Goal: Task Accomplishment & Management: Complete application form

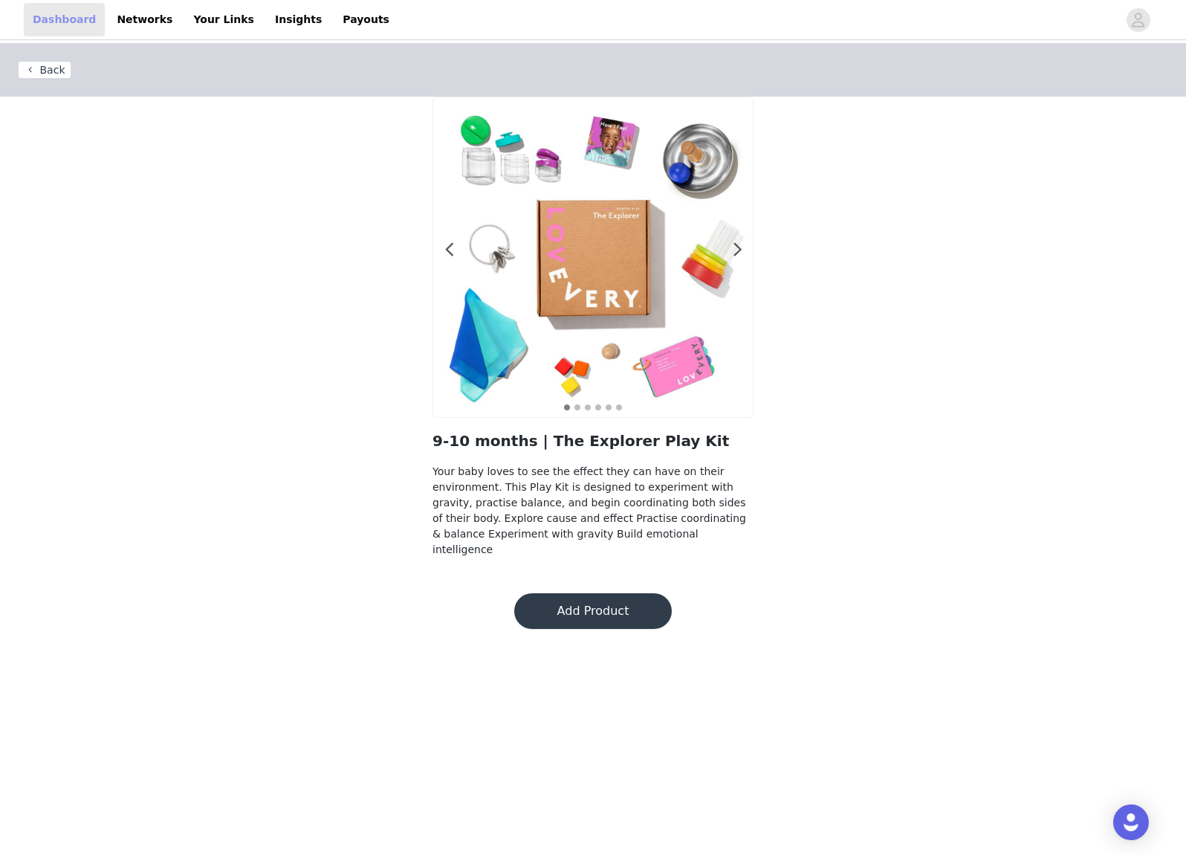
click at [54, 23] on link "Dashboard" at bounding box center [64, 19] width 81 height 33
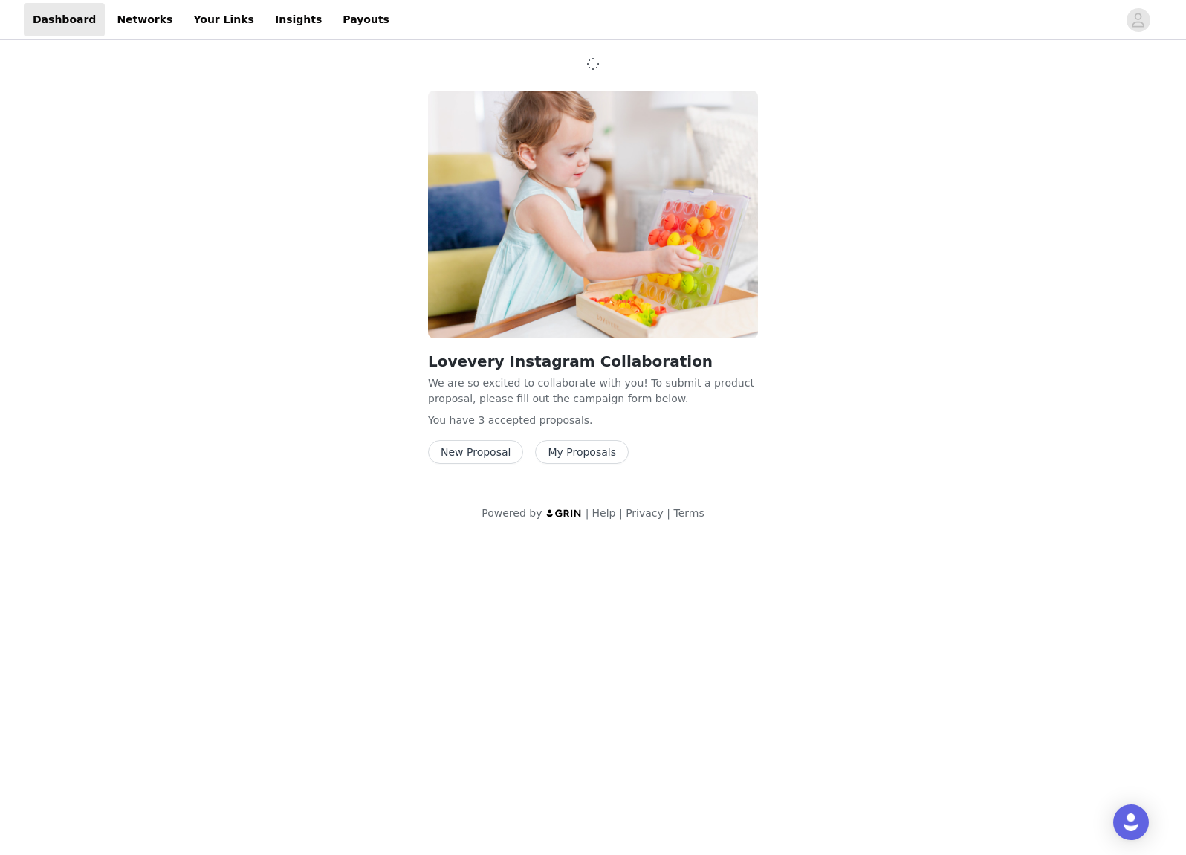
click at [501, 450] on button "New Proposal" at bounding box center [475, 452] width 95 height 24
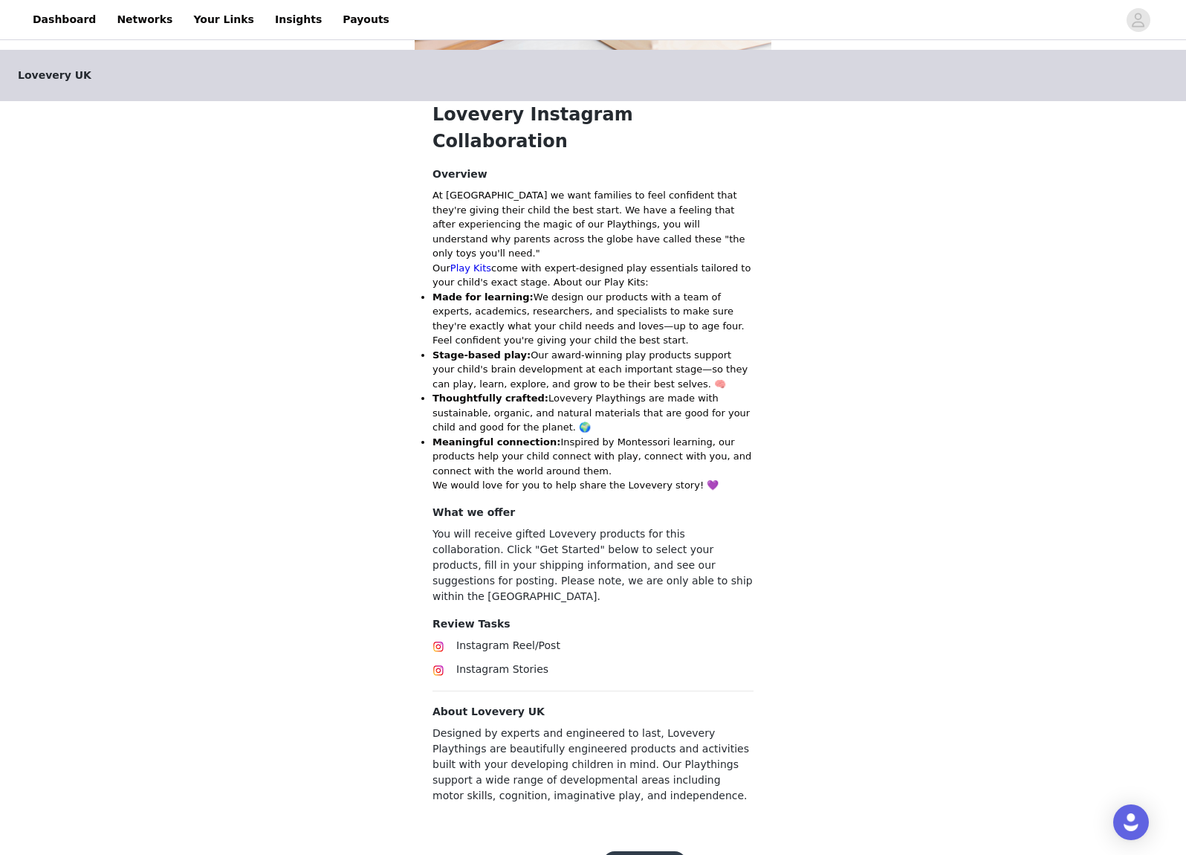
scroll to position [260, 0]
click at [645, 852] on button "Get Started" at bounding box center [645, 864] width 84 height 24
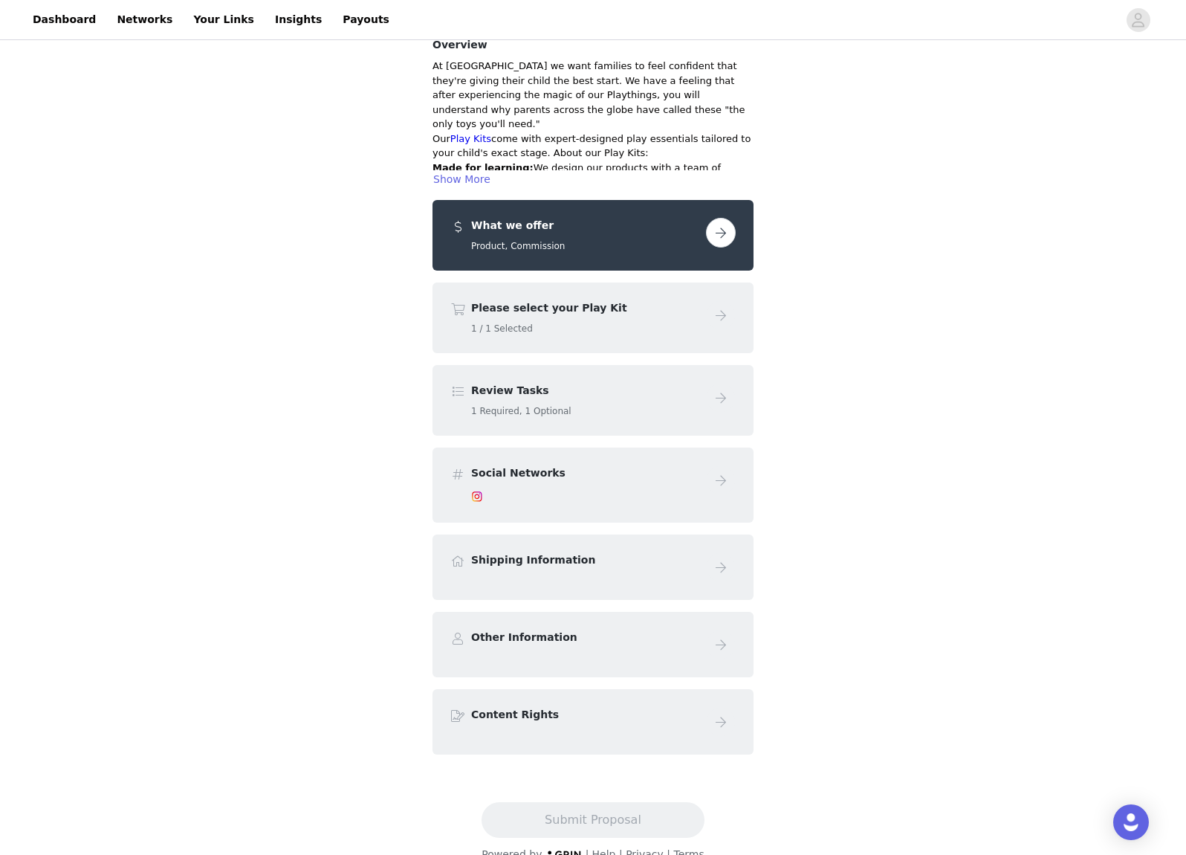
scroll to position [139, 0]
click at [729, 219] on button "button" at bounding box center [721, 234] width 30 height 30
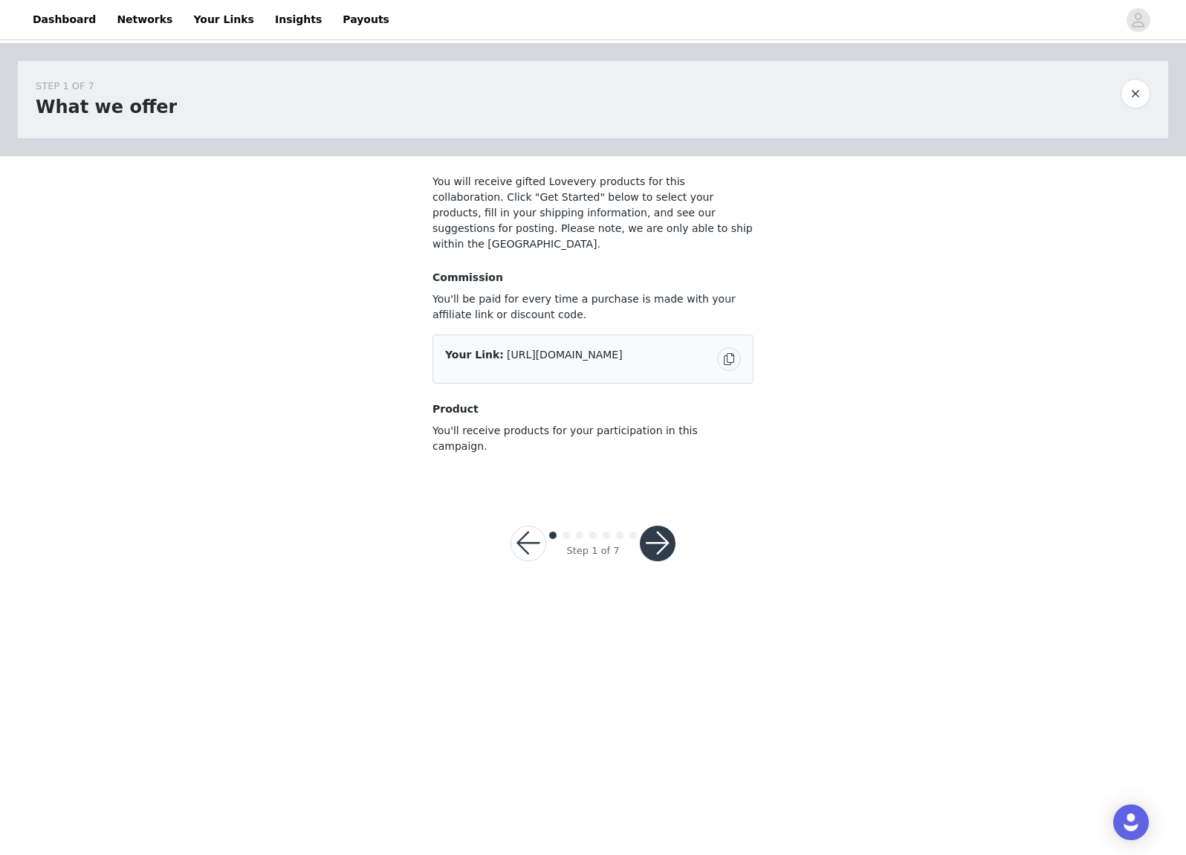
click at [659, 526] on button "button" at bounding box center [658, 544] width 36 height 36
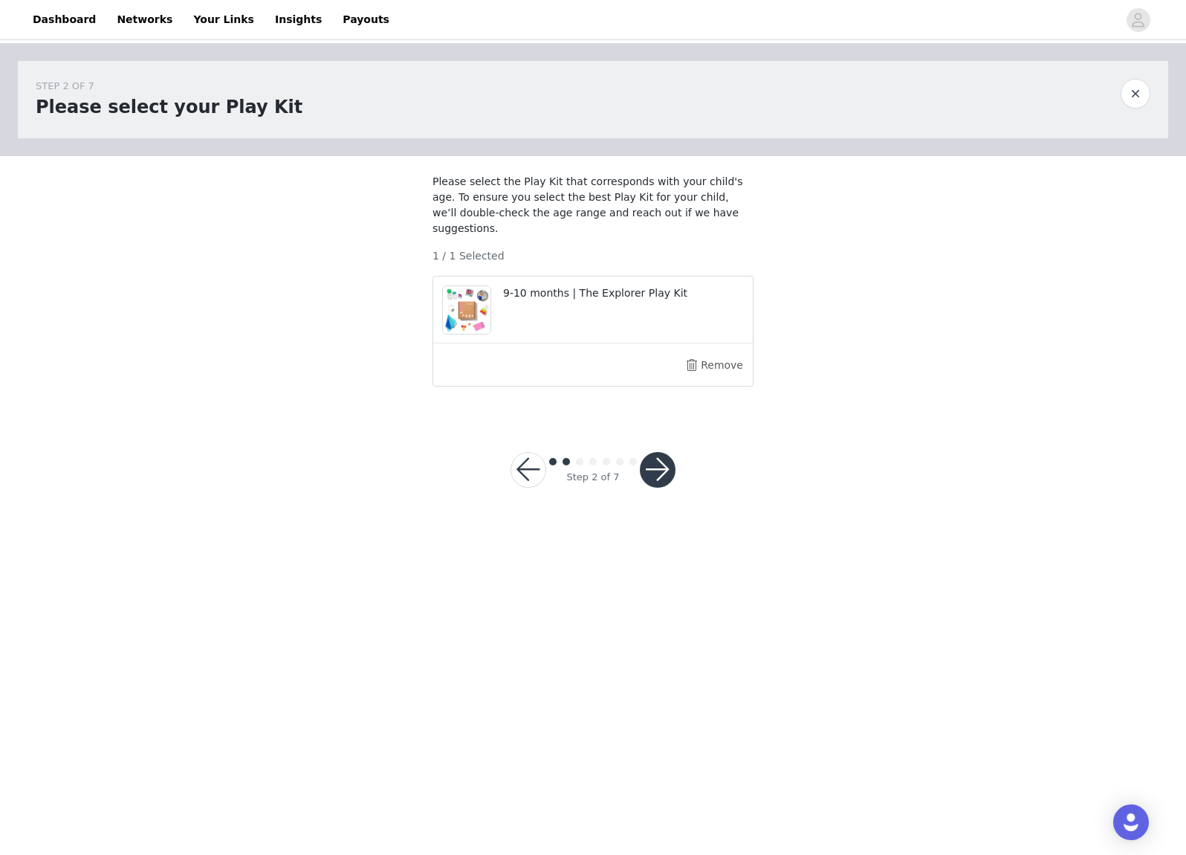
click at [650, 479] on button "button" at bounding box center [658, 470] width 36 height 36
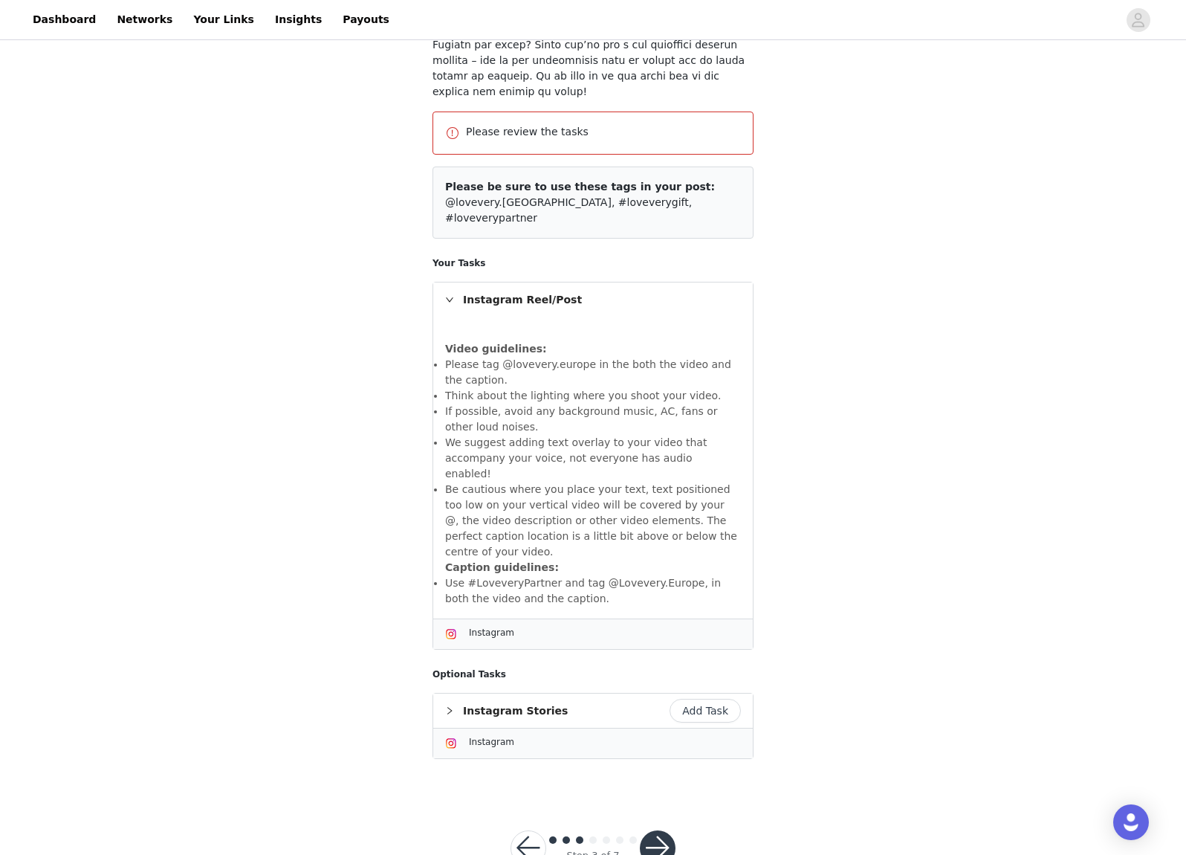
scroll to position [589, 0]
click at [702, 700] on button "Add Task" at bounding box center [705, 712] width 71 height 24
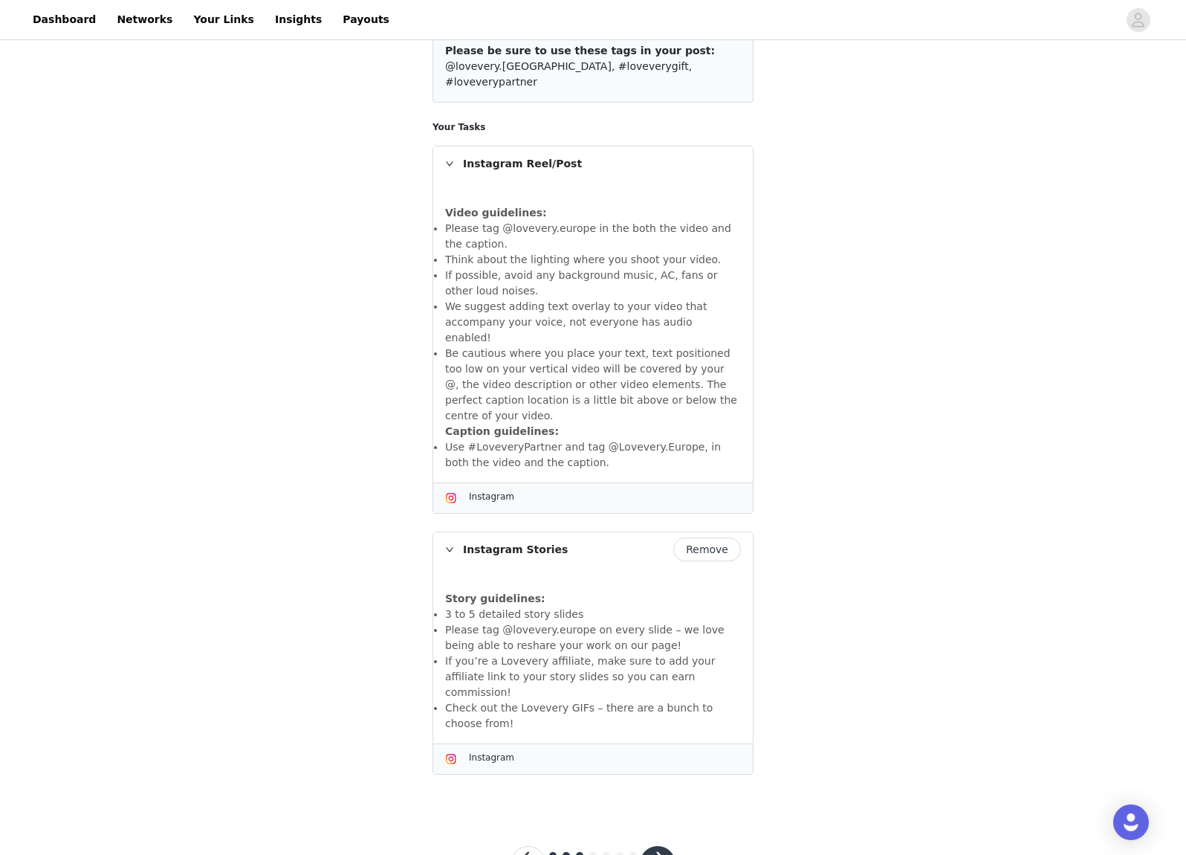
scroll to position [670, 0]
click at [729, 538] on button "Remove" at bounding box center [707, 550] width 68 height 24
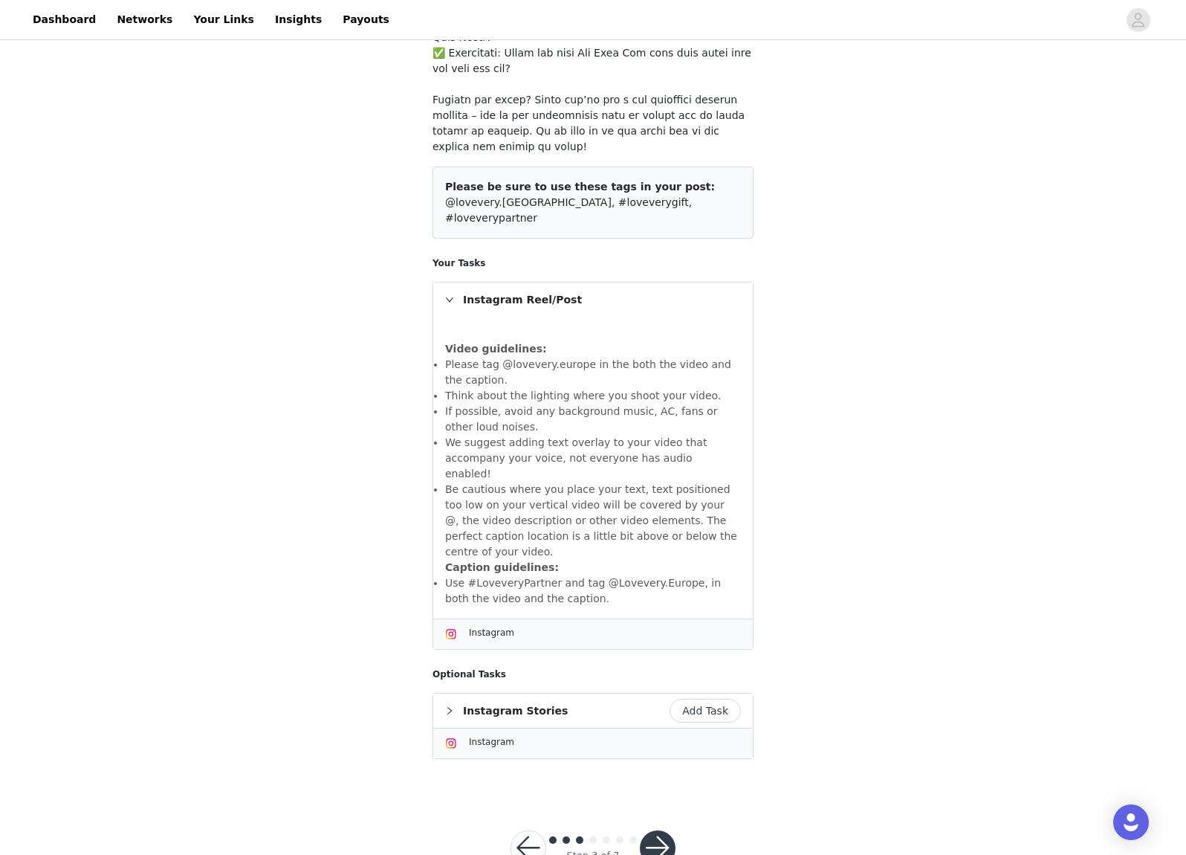
scroll to position [534, 0]
click at [665, 831] on button "button" at bounding box center [658, 849] width 36 height 36
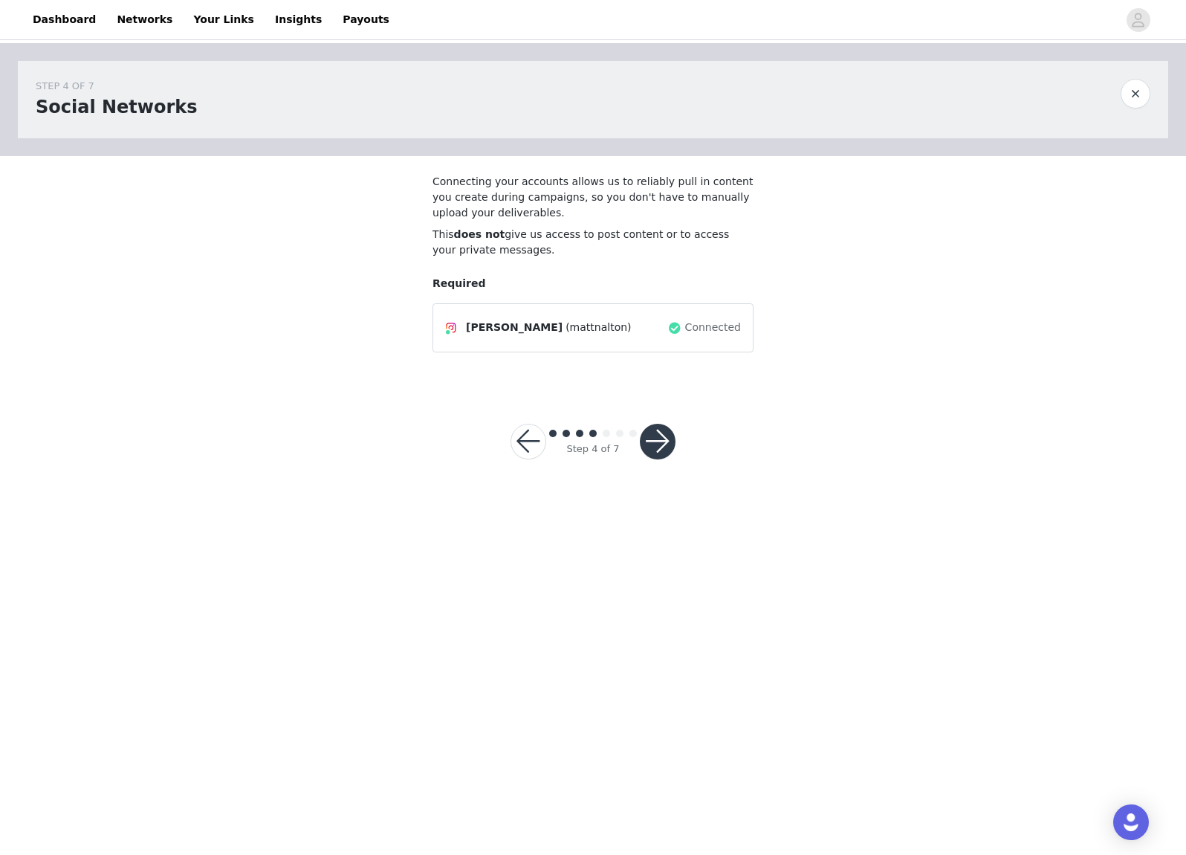
click at [668, 439] on button "button" at bounding box center [658, 442] width 36 height 36
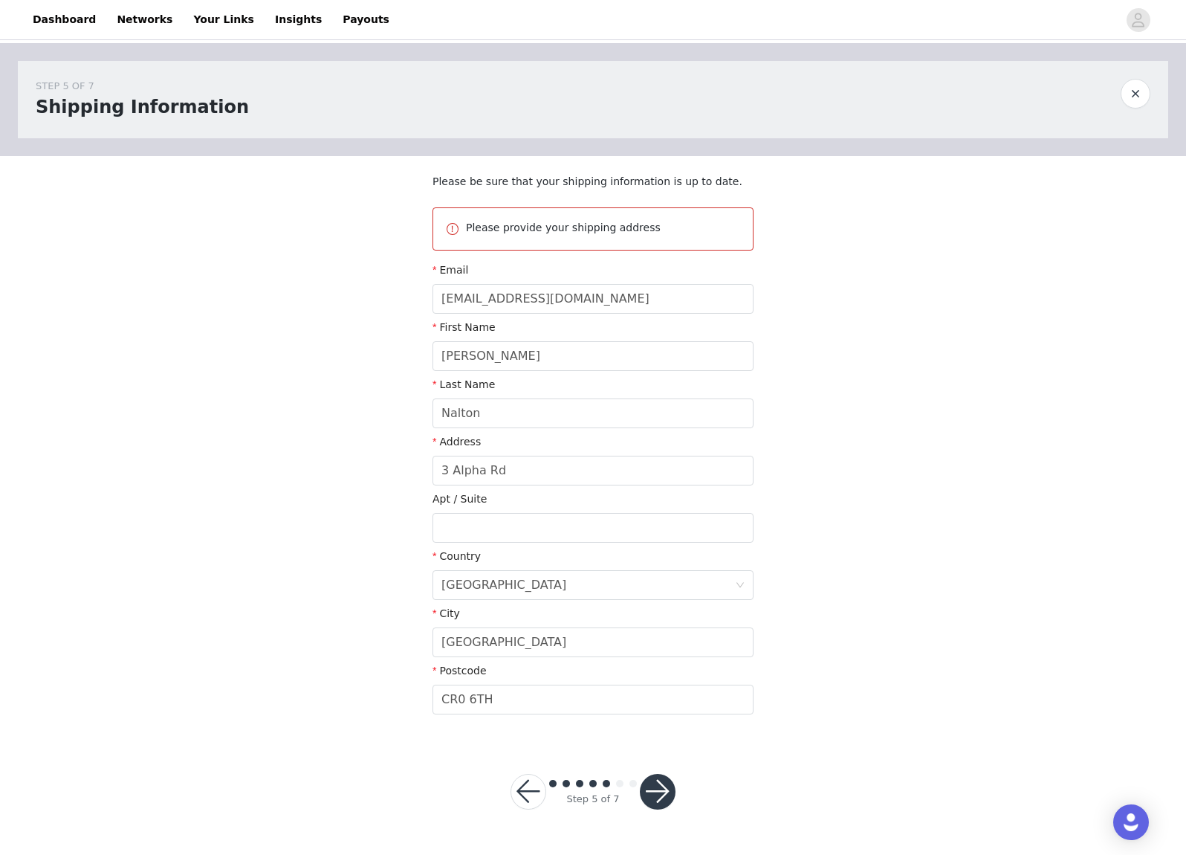
click at [661, 778] on button "button" at bounding box center [658, 792] width 36 height 36
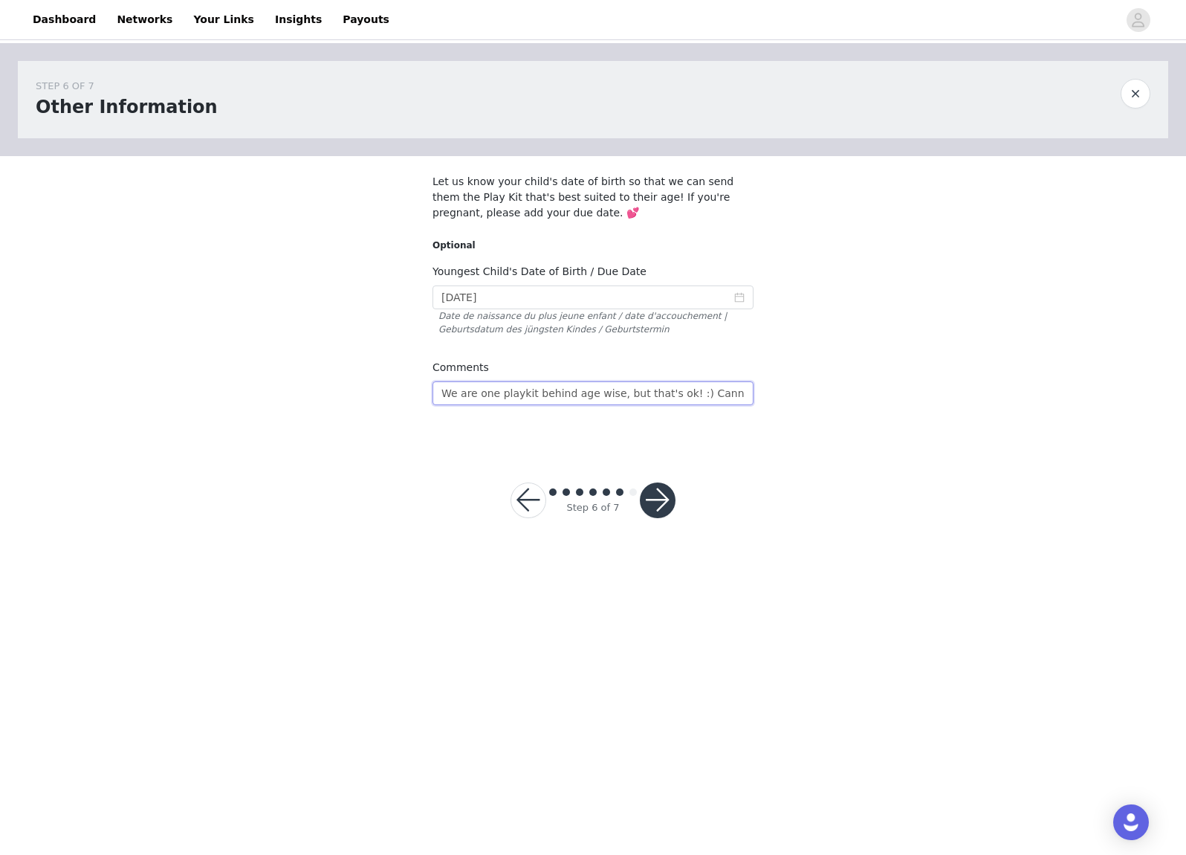
click at [665, 393] on input "We are one playkit behind age wise, but that's ok! :) Cannot wait to make a vid…" at bounding box center [593, 393] width 321 height 24
click at [555, 393] on input "We should now be up to date with this one - we will do 2 separate posts with hi…" at bounding box center [593, 393] width 321 height 24
type input "We should now be up to date with this one (age correct) - we will do 2 separate…"
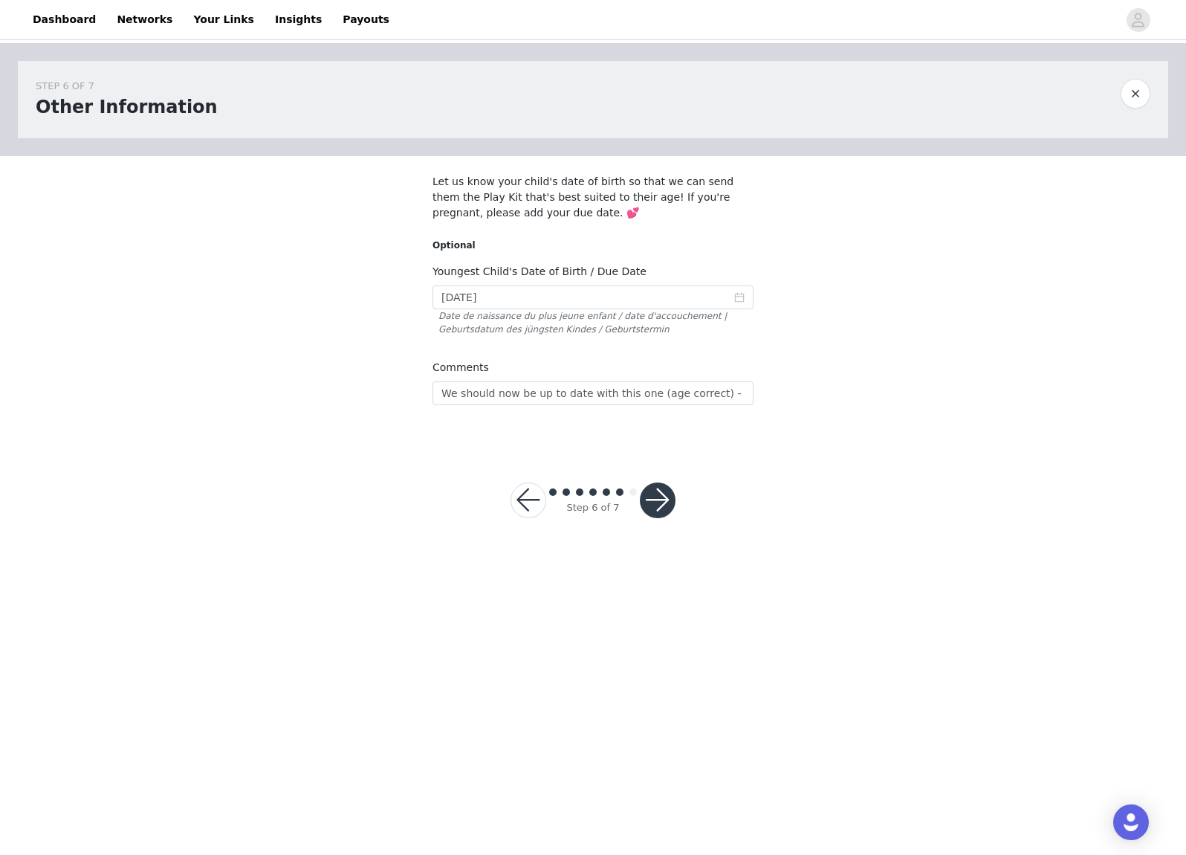
click at [665, 489] on button "button" at bounding box center [658, 500] width 36 height 36
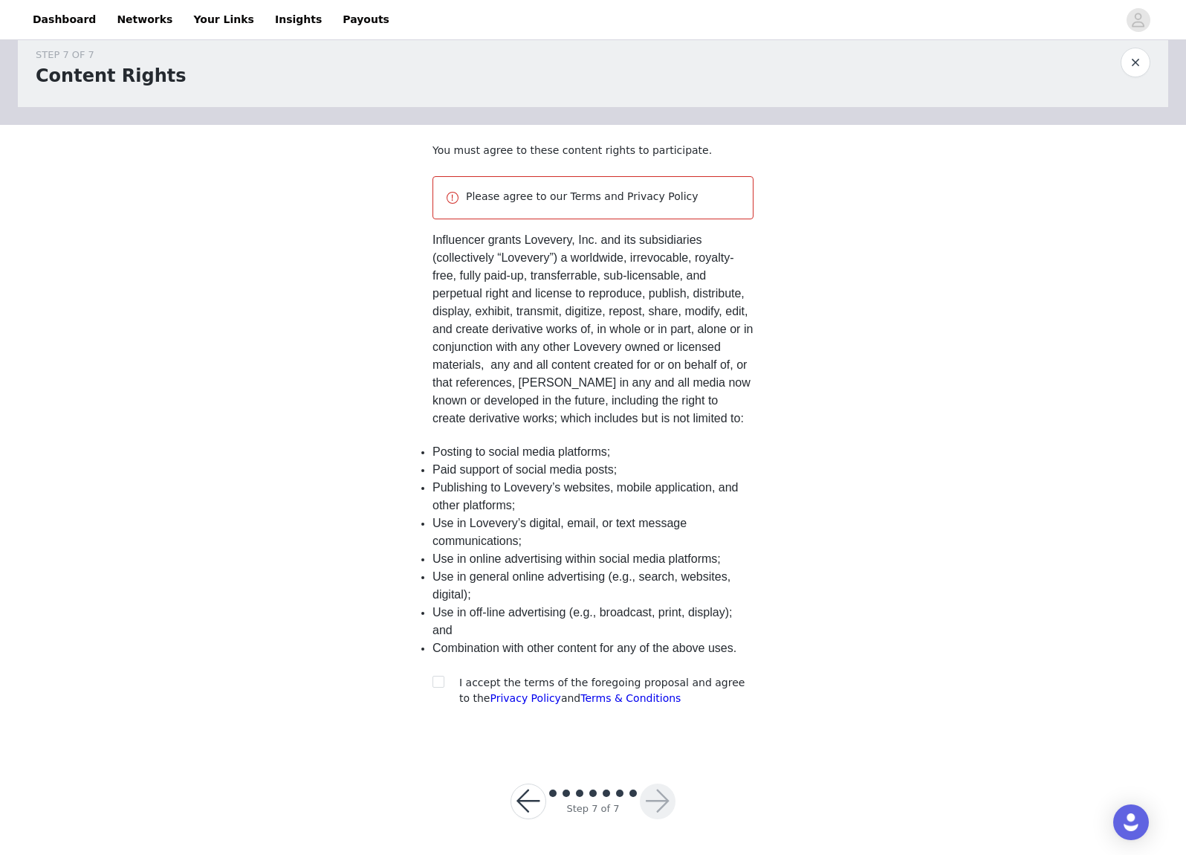
scroll to position [30, 0]
click at [442, 684] on input "checkbox" at bounding box center [438, 681] width 10 height 10
checkbox input "true"
click at [655, 798] on button "button" at bounding box center [658, 802] width 36 height 36
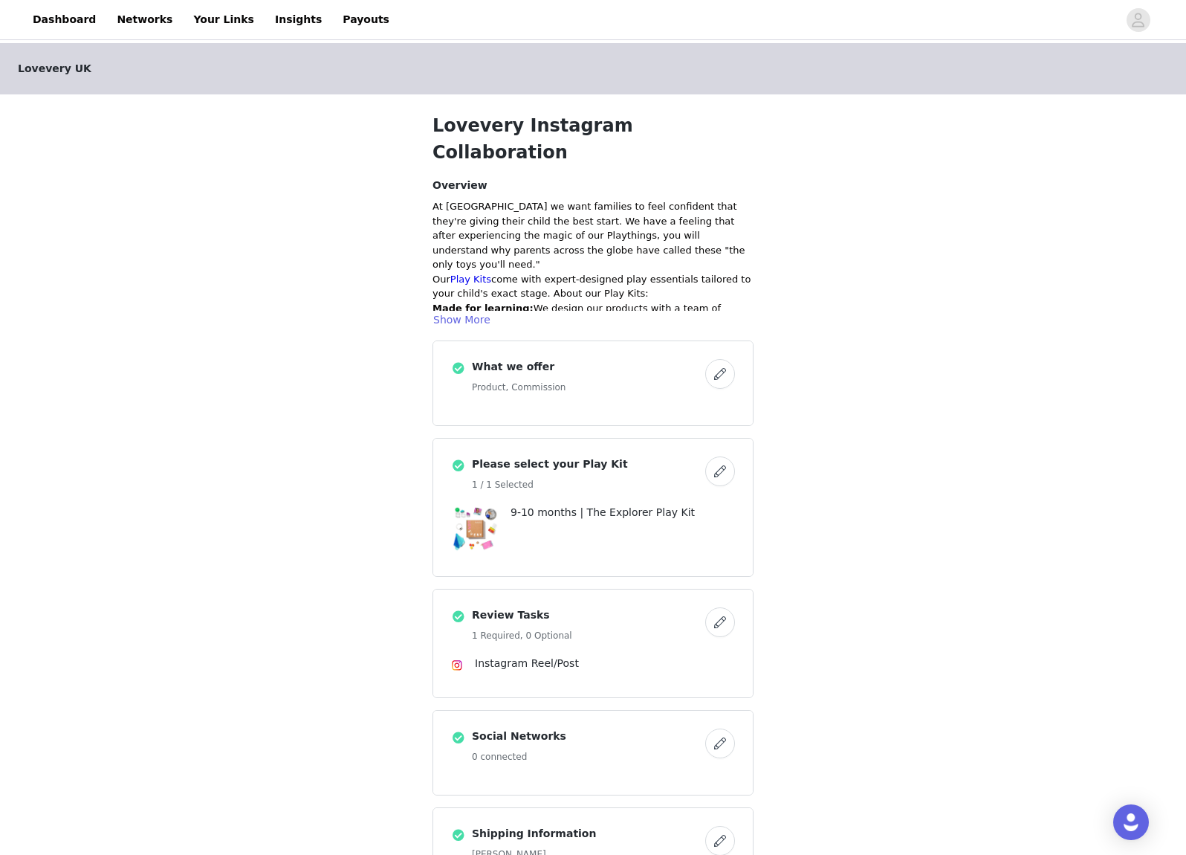
scroll to position [48, 0]
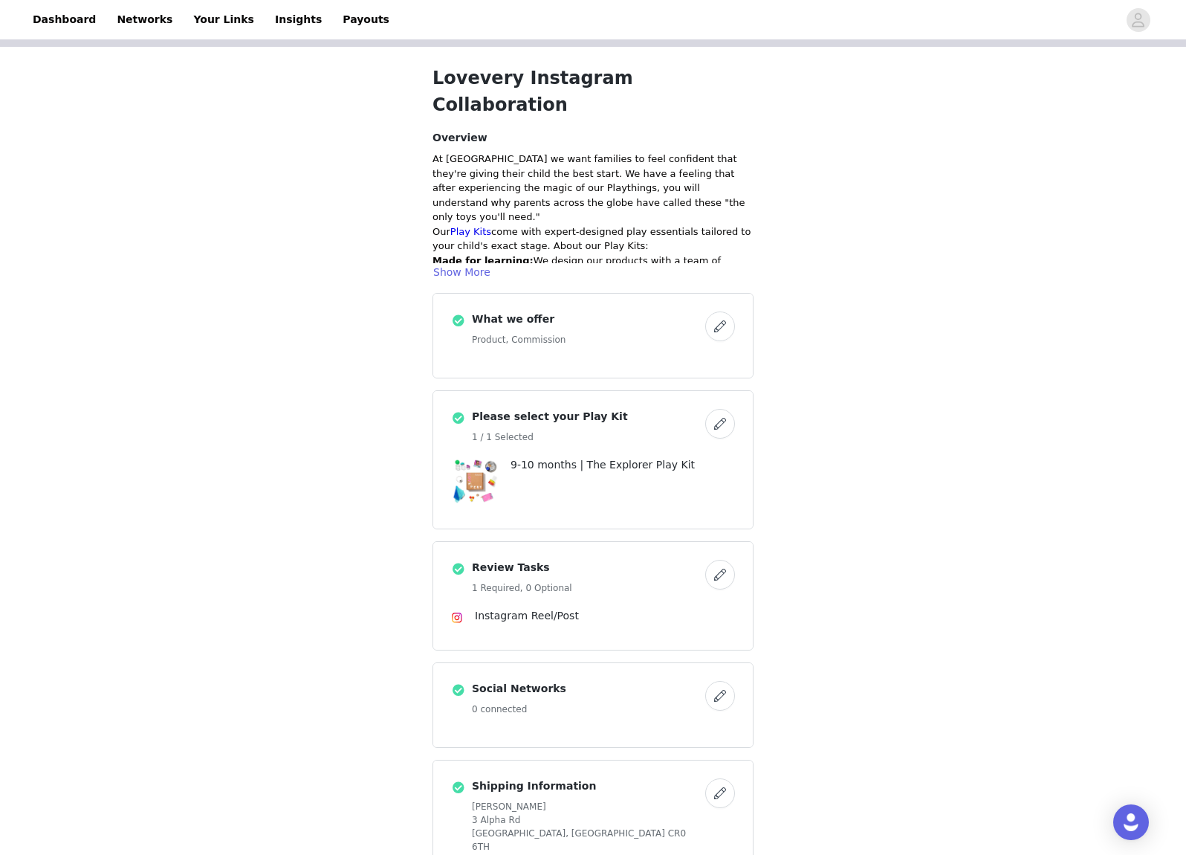
click at [715, 409] on button "button" at bounding box center [720, 424] width 30 height 30
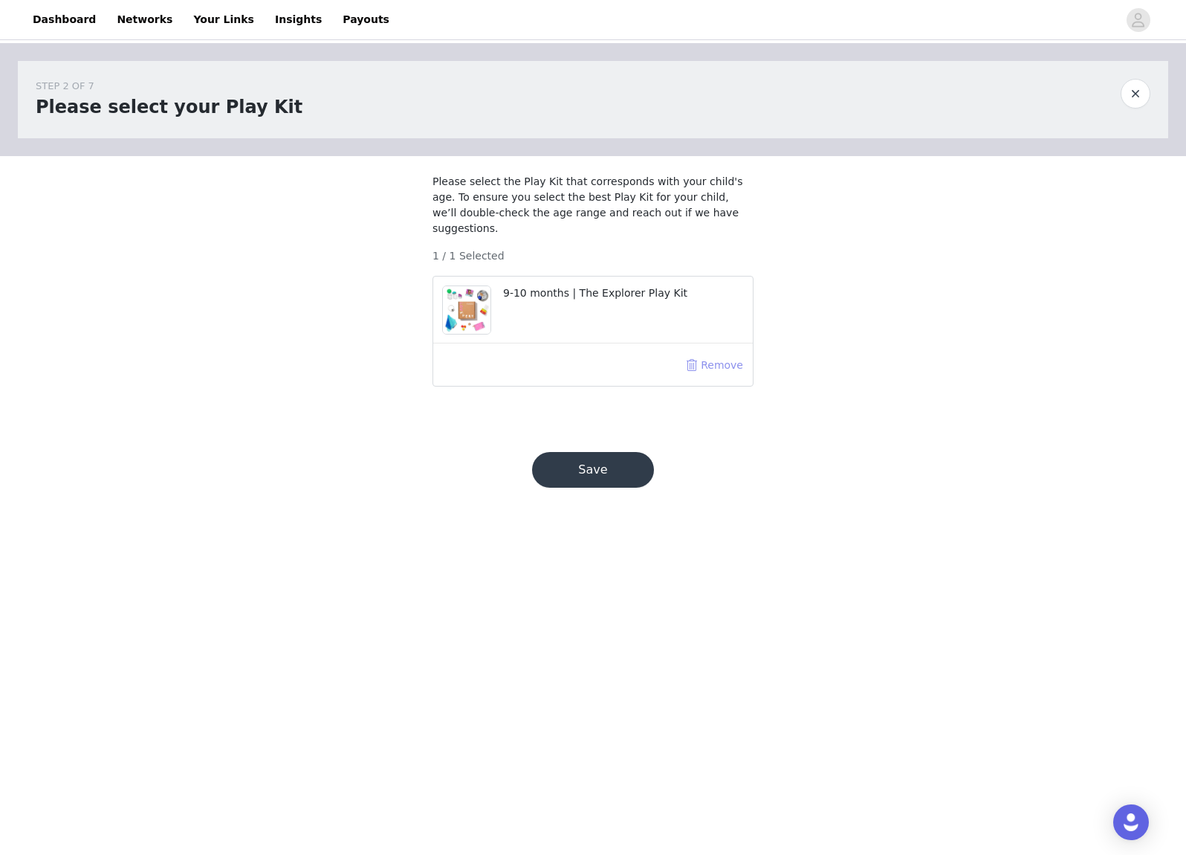
click at [703, 365] on button "Remove" at bounding box center [714, 365] width 59 height 24
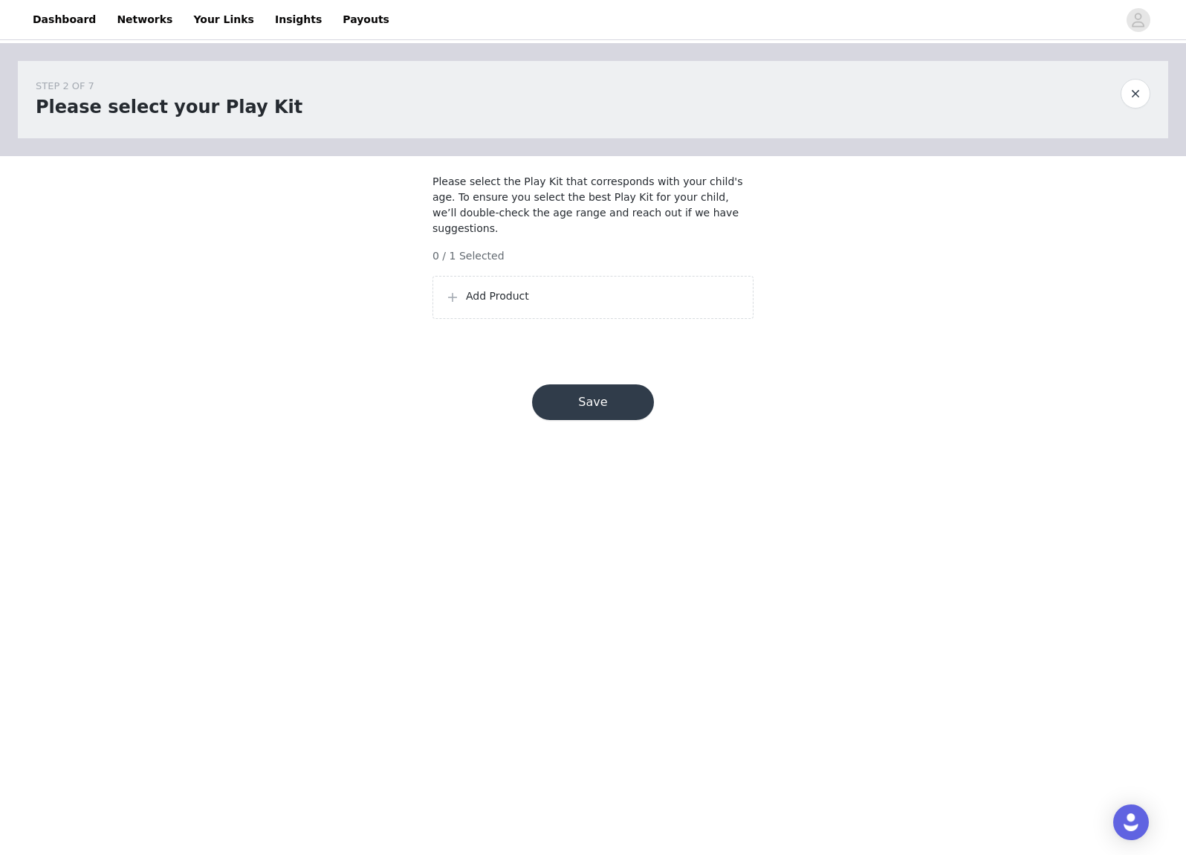
click at [493, 305] on div "Add Product" at bounding box center [593, 297] width 296 height 18
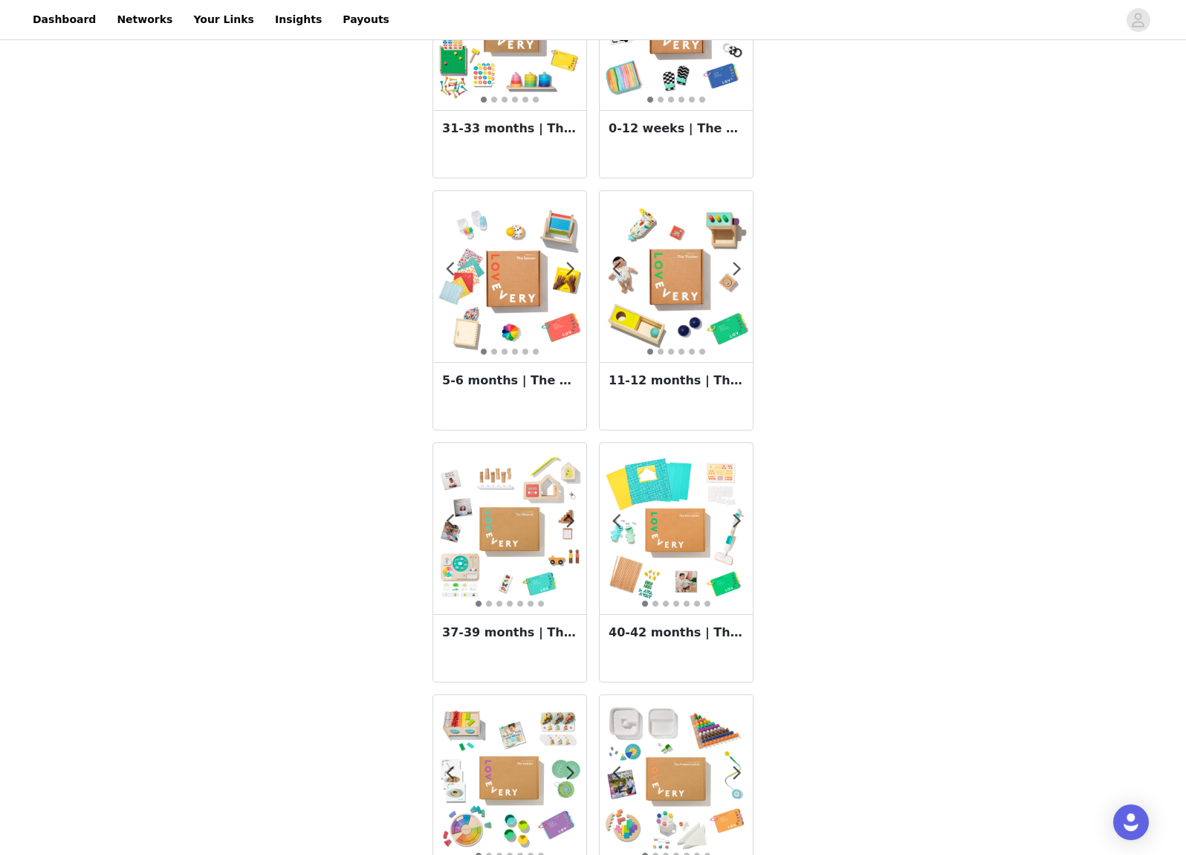
scroll to position [1160, 0]
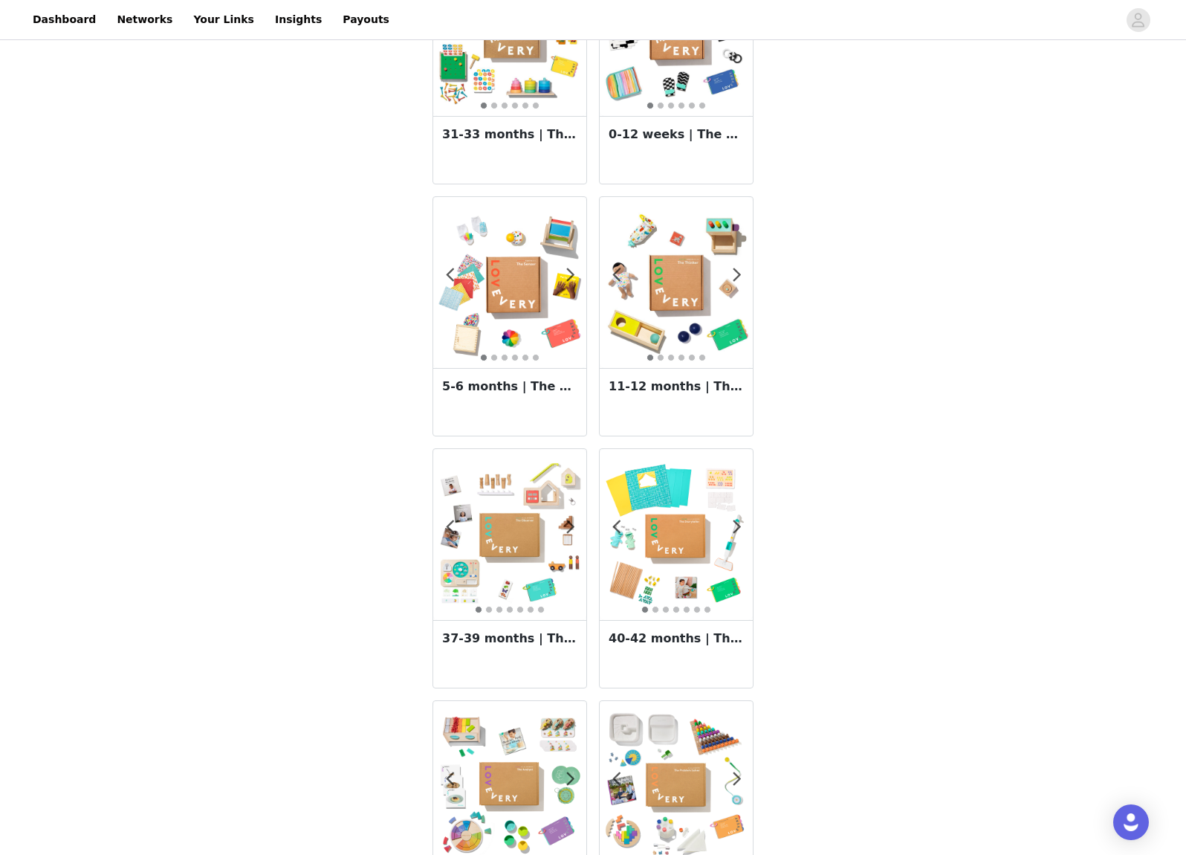
click at [716, 311] on img at bounding box center [676, 282] width 153 height 153
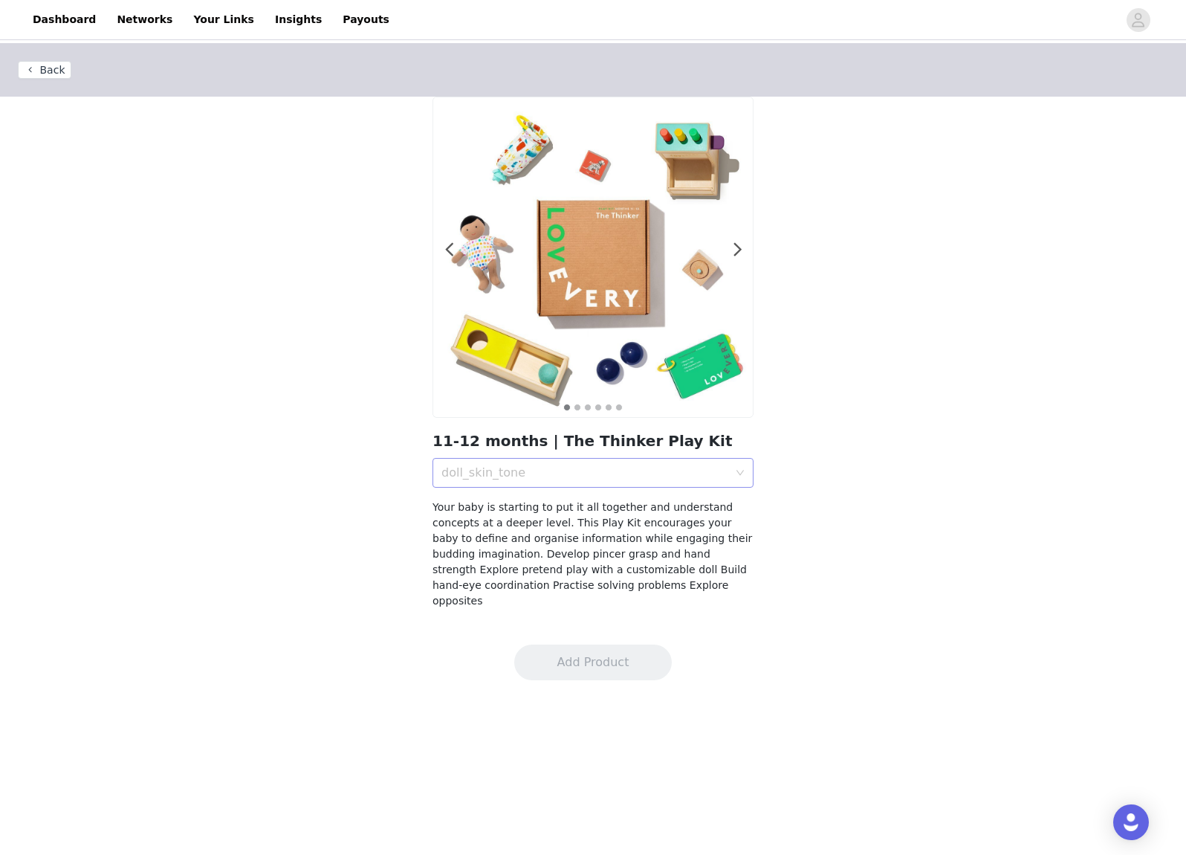
click at [659, 471] on div "doll_skin_tone" at bounding box center [585, 472] width 287 height 15
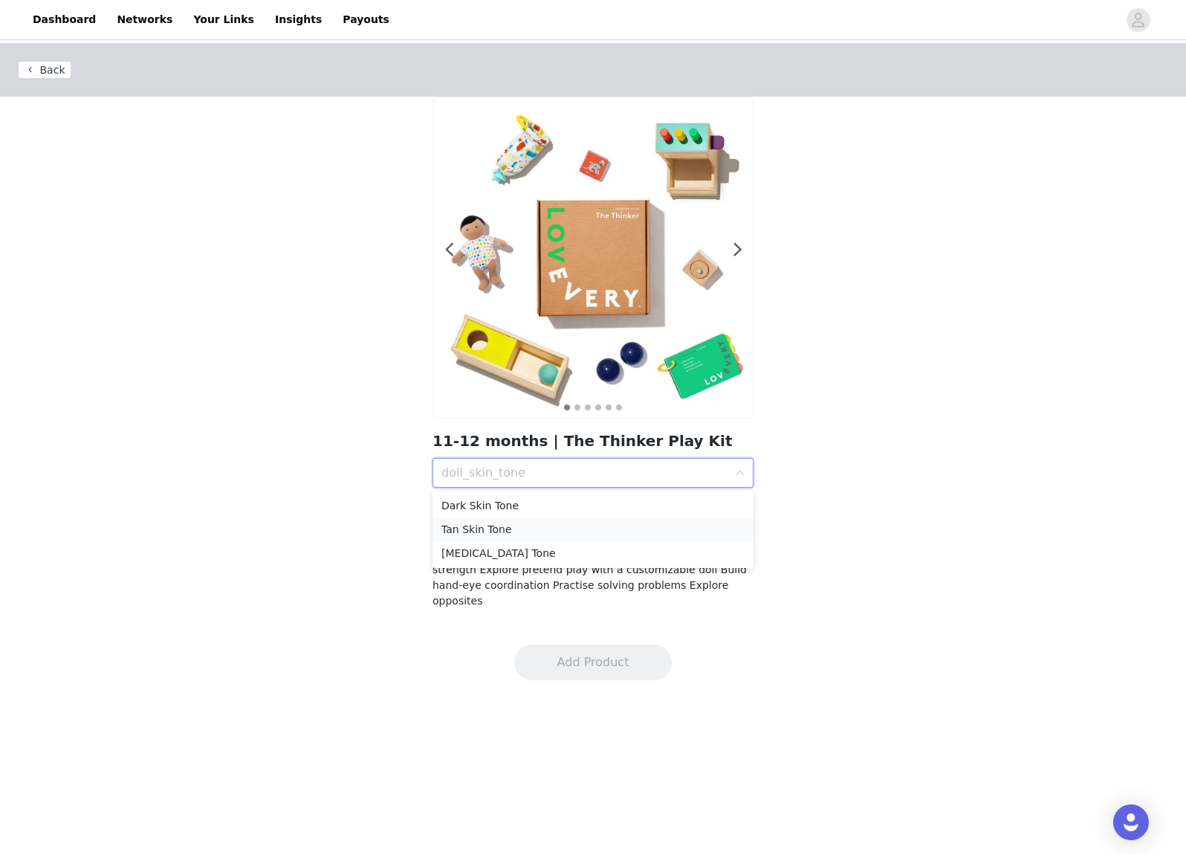
click at [668, 531] on div "Tan Skin Tone" at bounding box center [593, 529] width 303 height 16
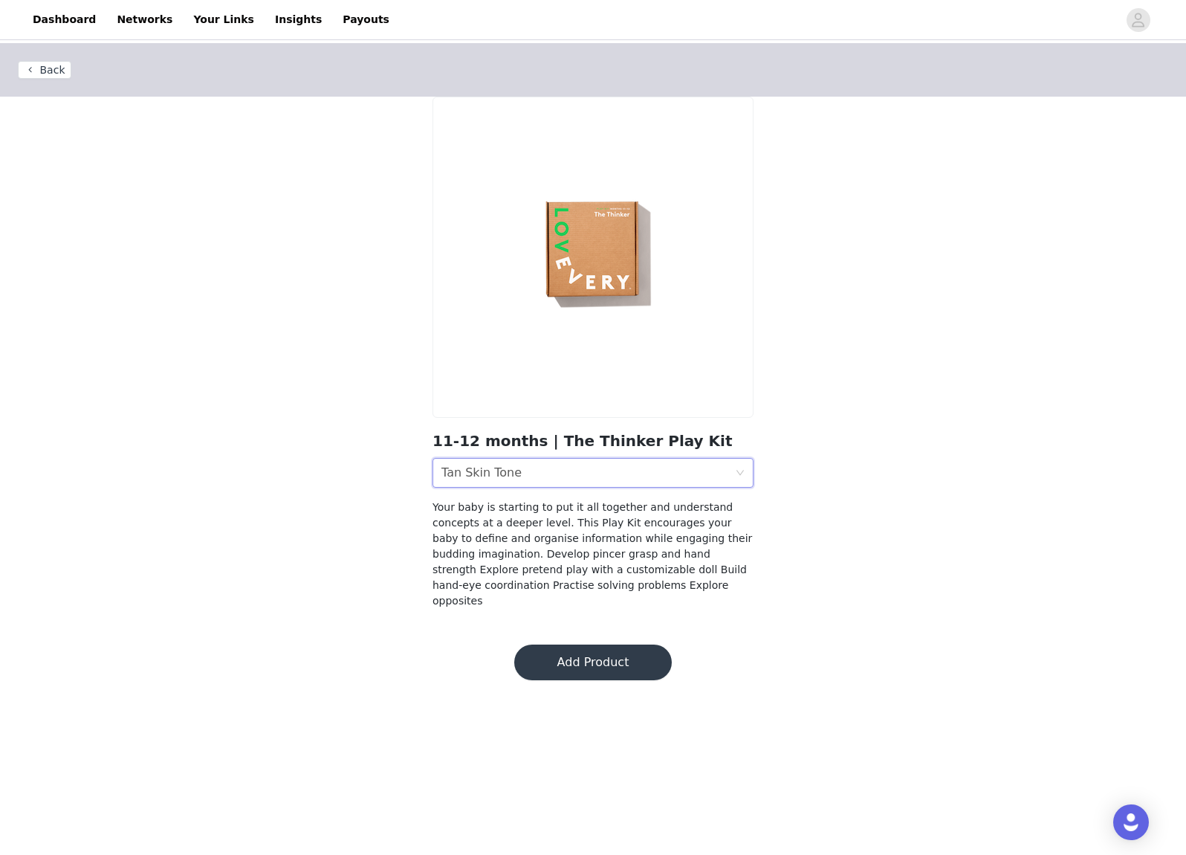
click at [689, 479] on div "doll_skin_tone Tan Skin Tone" at bounding box center [589, 473] width 294 height 28
click at [655, 466] on div "doll_skin_tone Tan Skin Tone" at bounding box center [589, 473] width 294 height 28
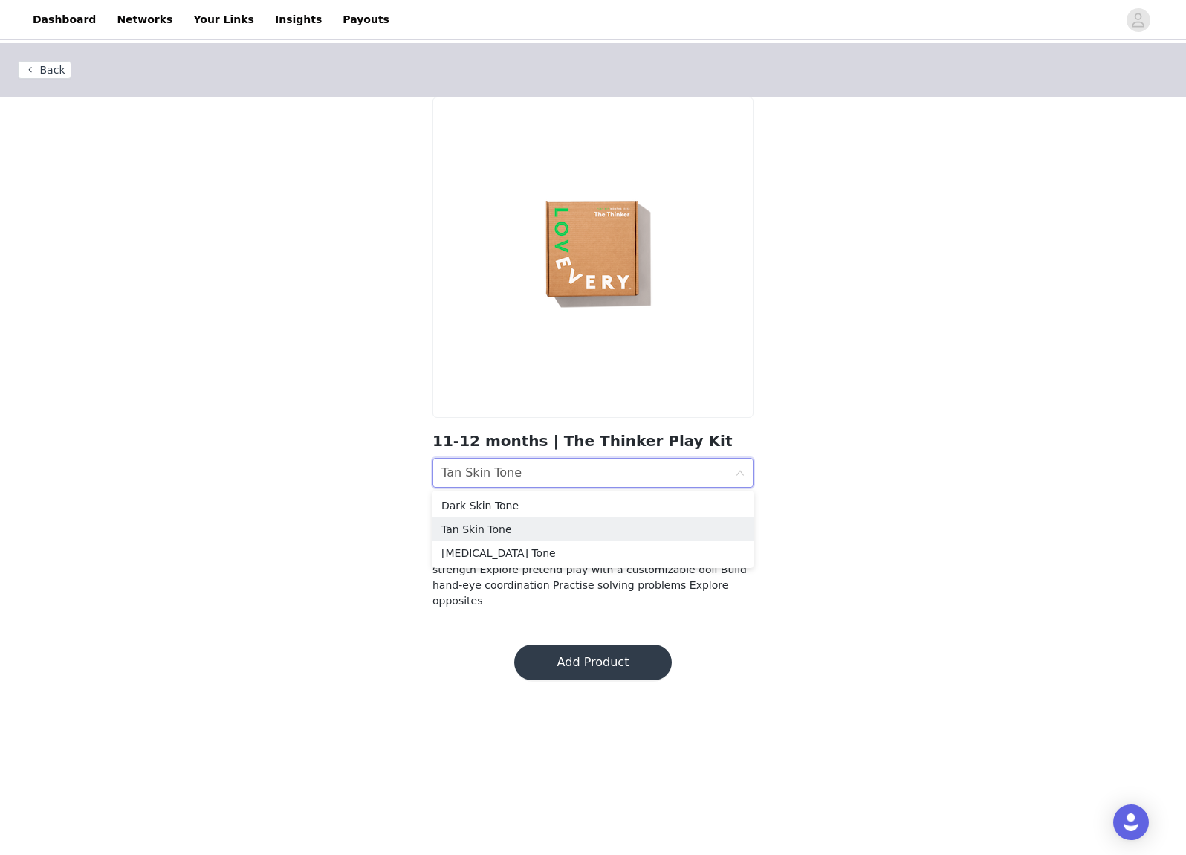
click at [808, 455] on div "Back 11-12 months | The Thinker Play Kit doll_skin_tone Tan Skin Tone Your baby…" at bounding box center [593, 335] width 1186 height 584
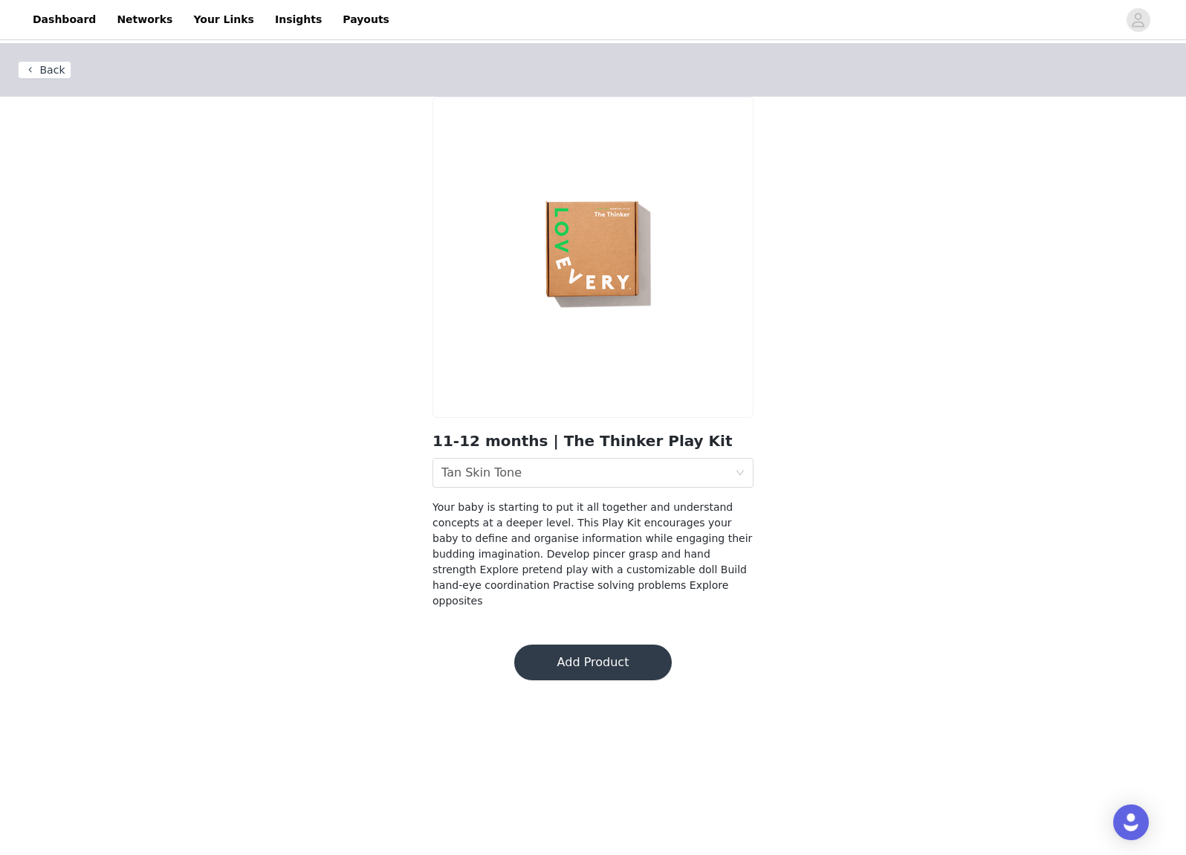
click at [591, 645] on button "Add Product" at bounding box center [593, 663] width 158 height 36
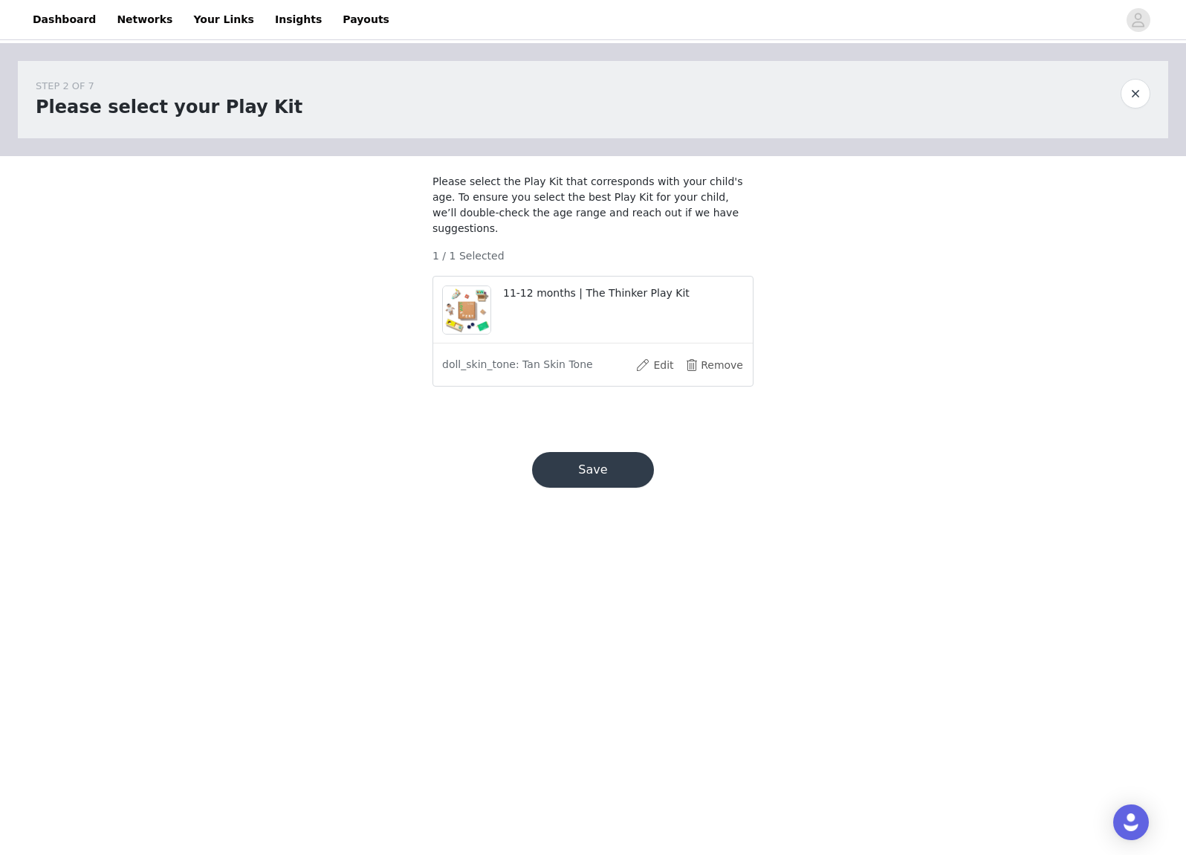
click at [615, 471] on button "Save" at bounding box center [593, 470] width 122 height 36
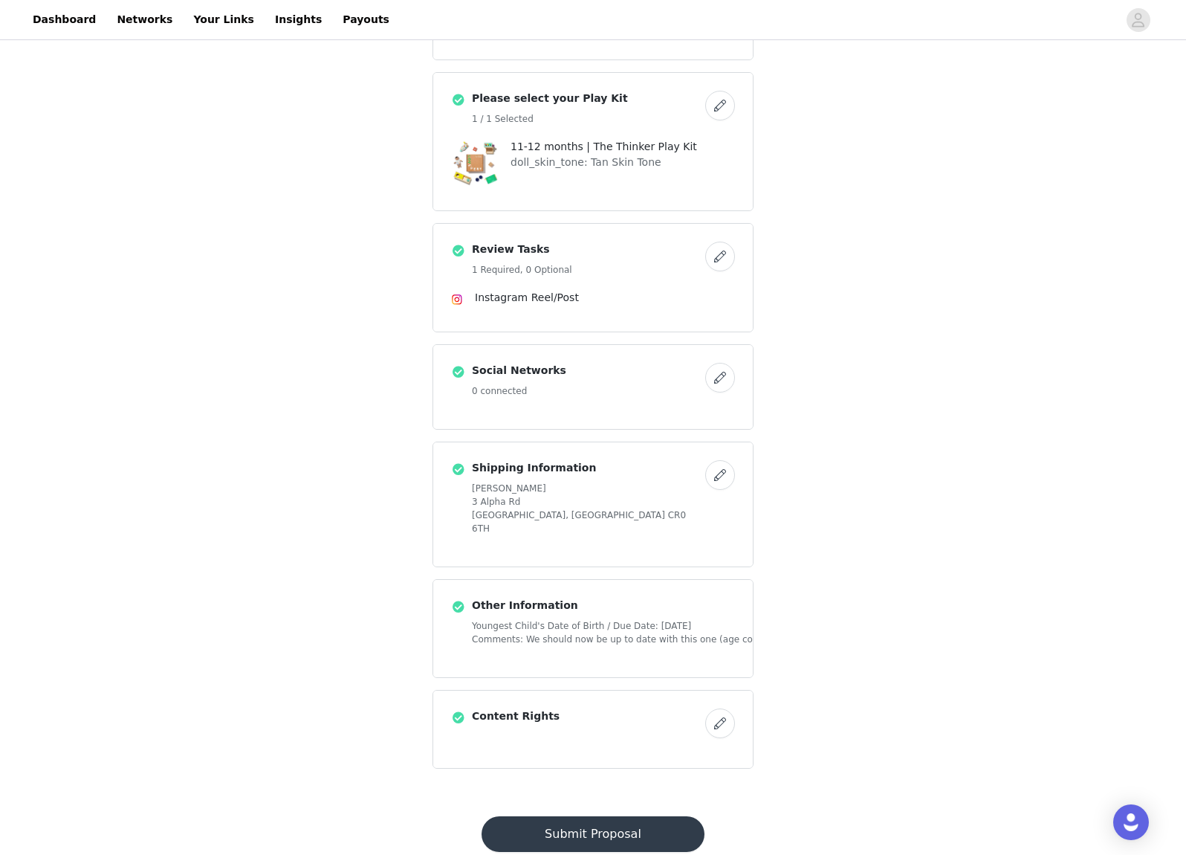
scroll to position [365, 0]
click at [604, 817] on button "Submit Proposal" at bounding box center [593, 835] width 222 height 36
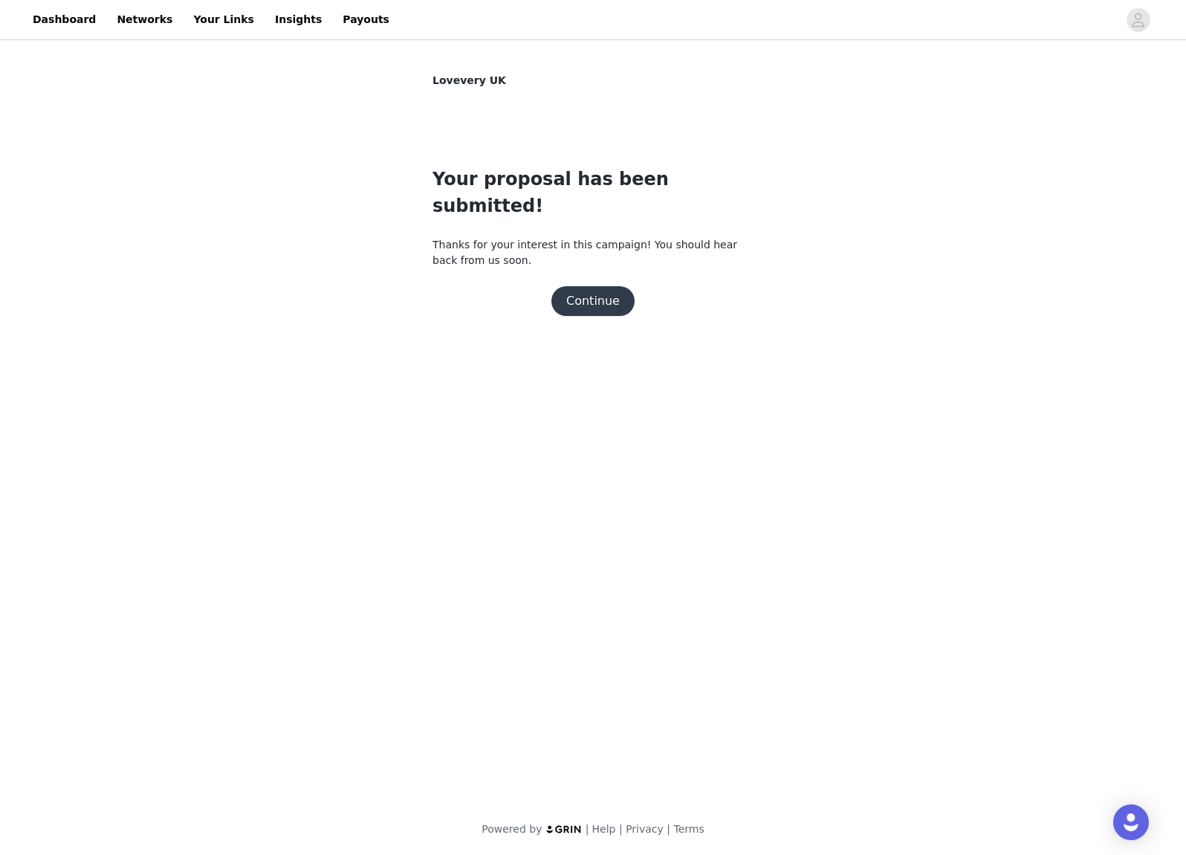
click at [606, 288] on button "Continue" at bounding box center [593, 301] width 83 height 30
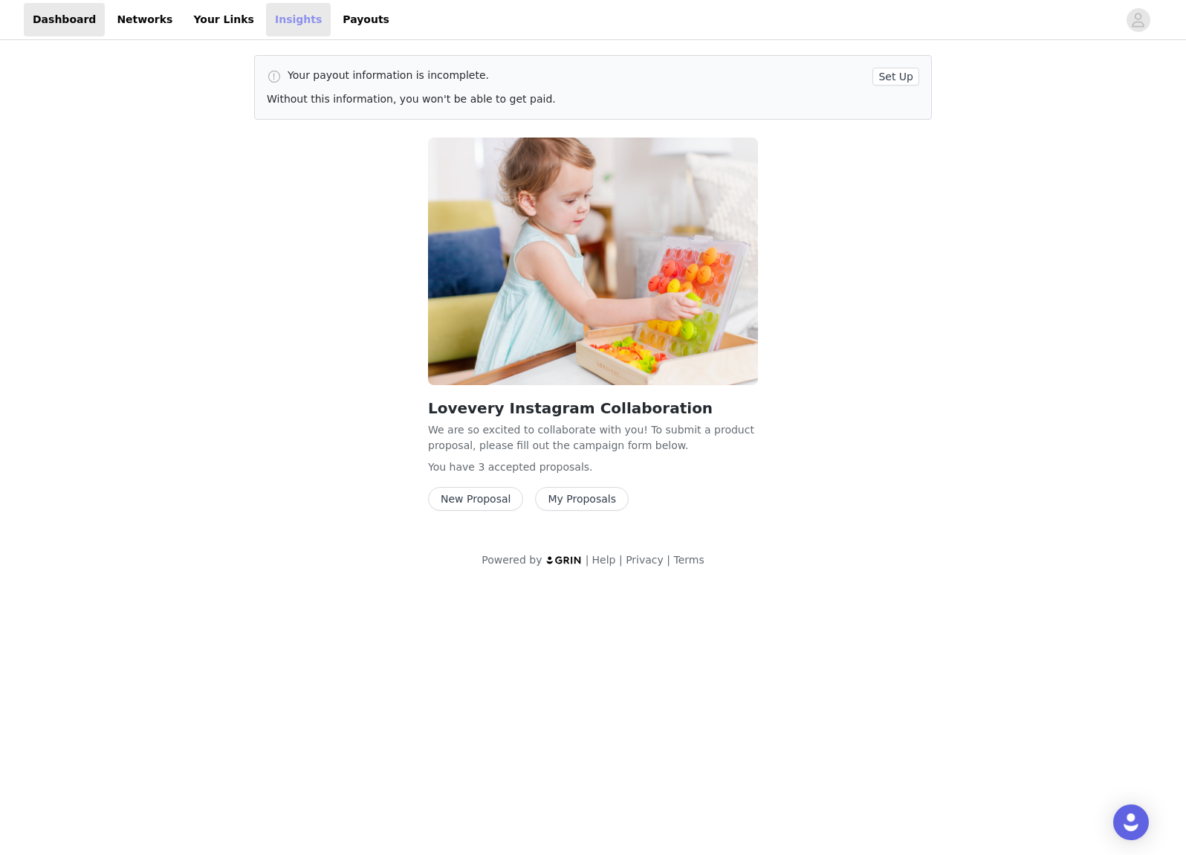
click at [271, 16] on link "Insights" at bounding box center [298, 19] width 65 height 33
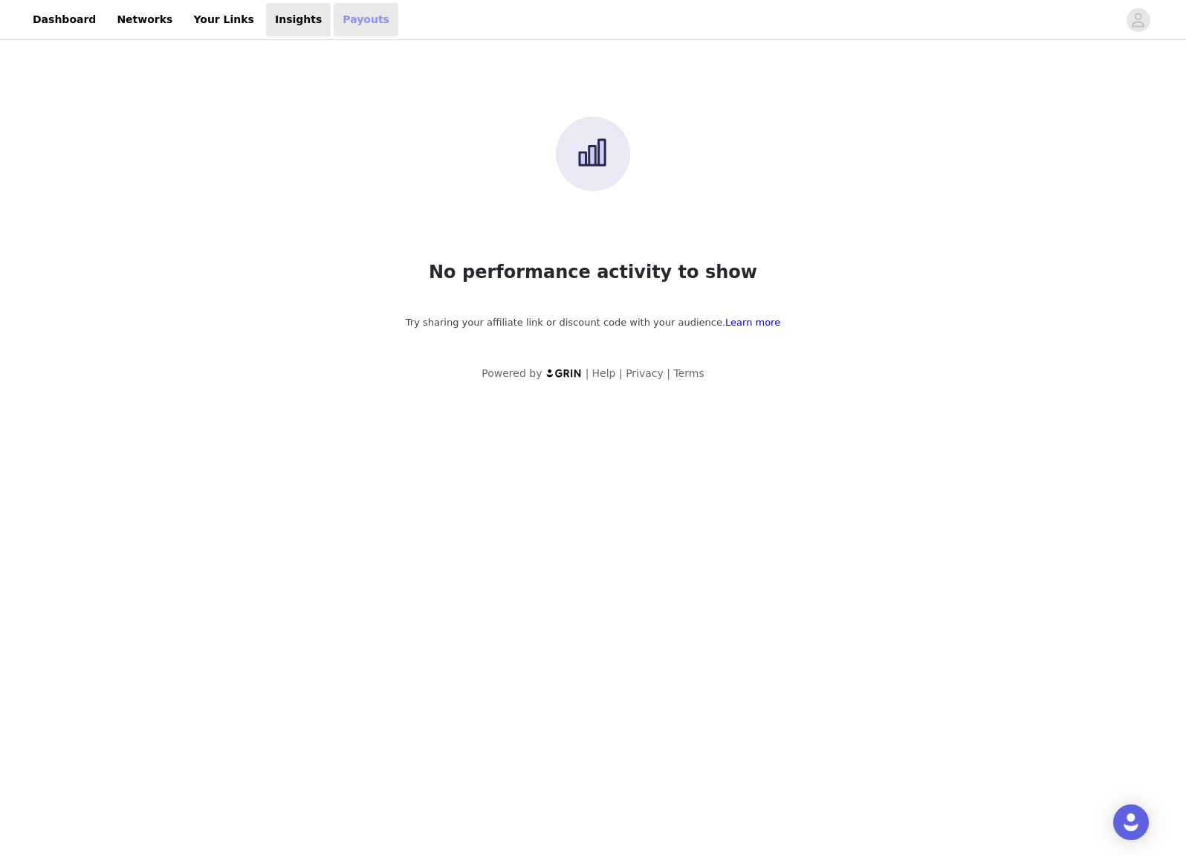
click at [334, 17] on link "Payouts" at bounding box center [366, 19] width 65 height 33
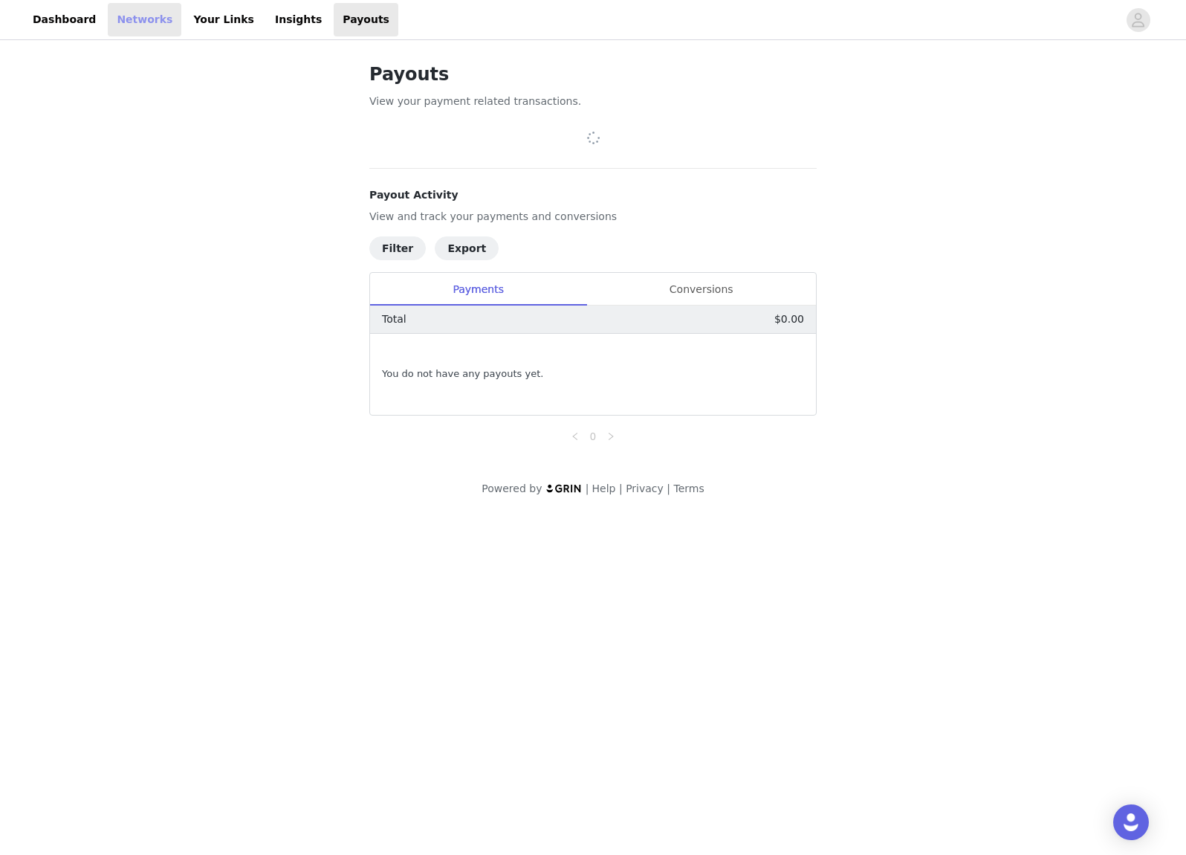
click at [132, 24] on link "Networks" at bounding box center [145, 19] width 74 height 33
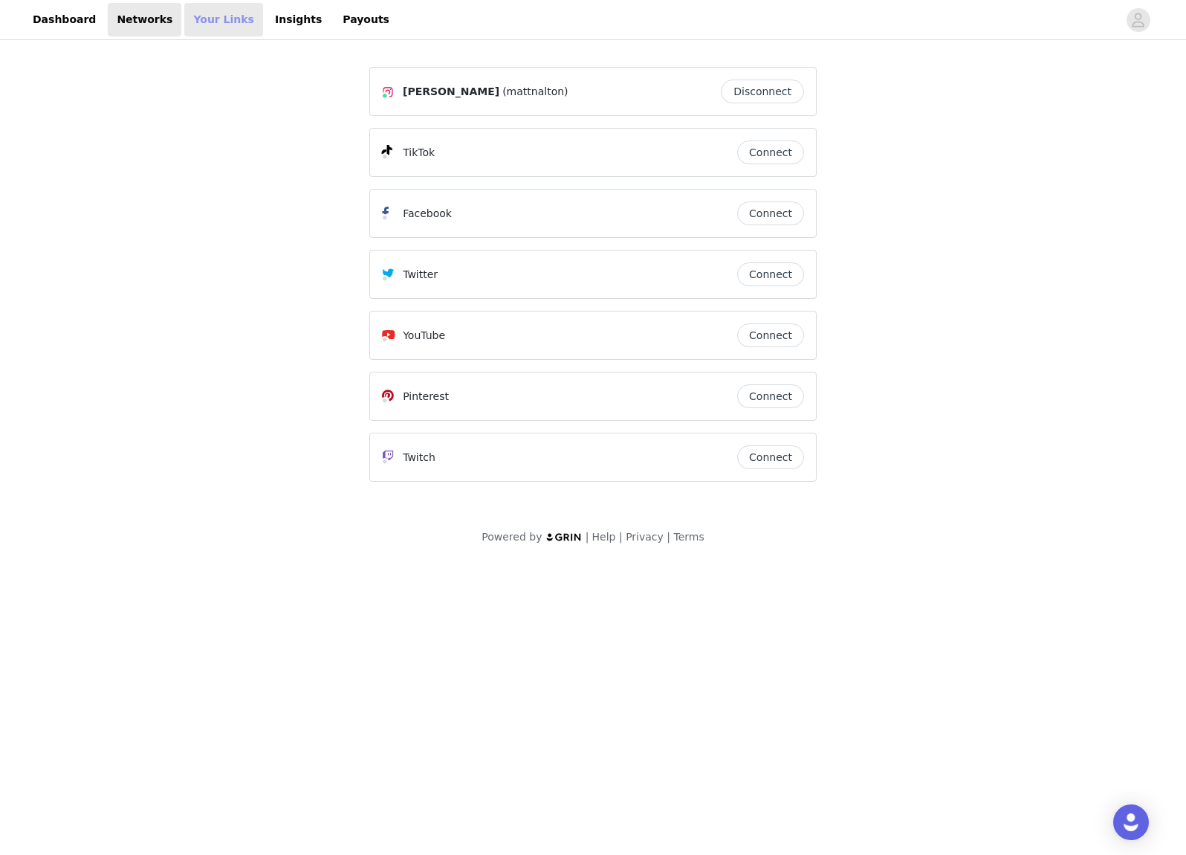
click at [184, 22] on link "Your Links" at bounding box center [223, 19] width 79 height 33
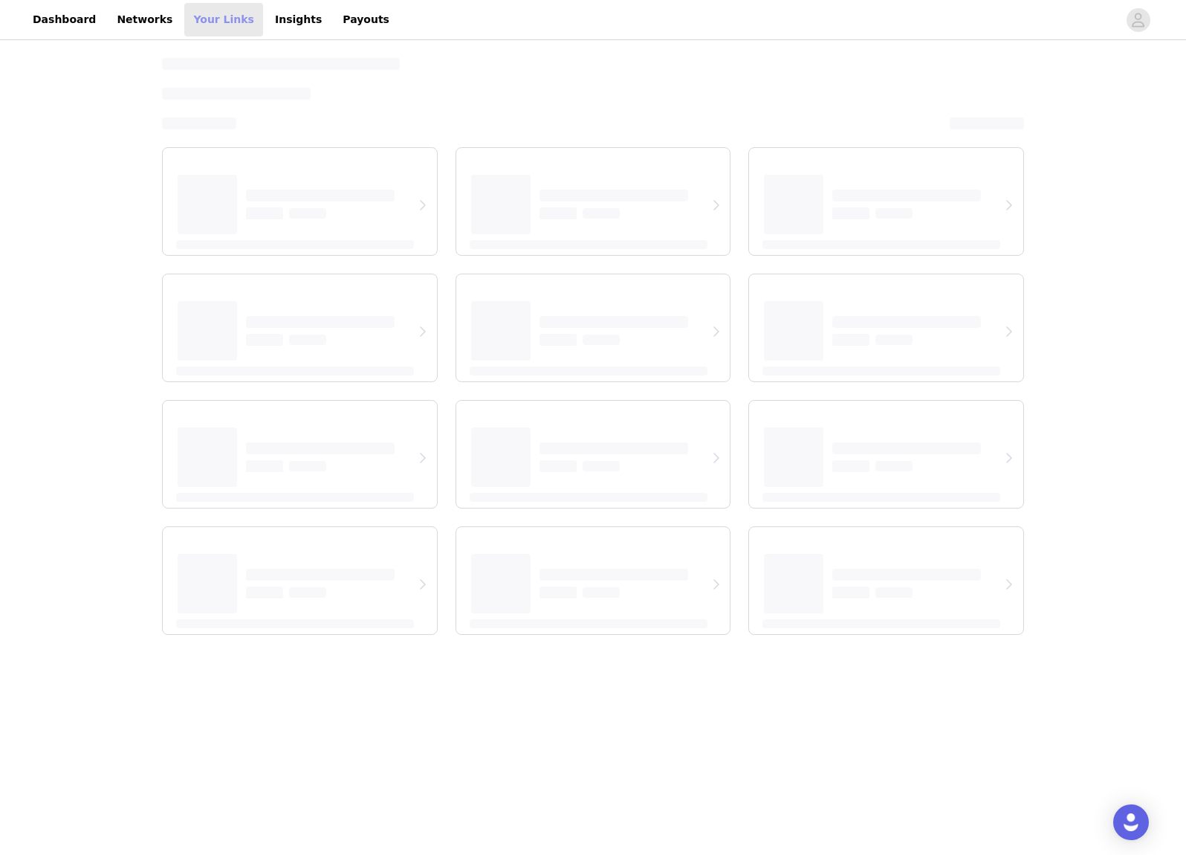
select select "12"
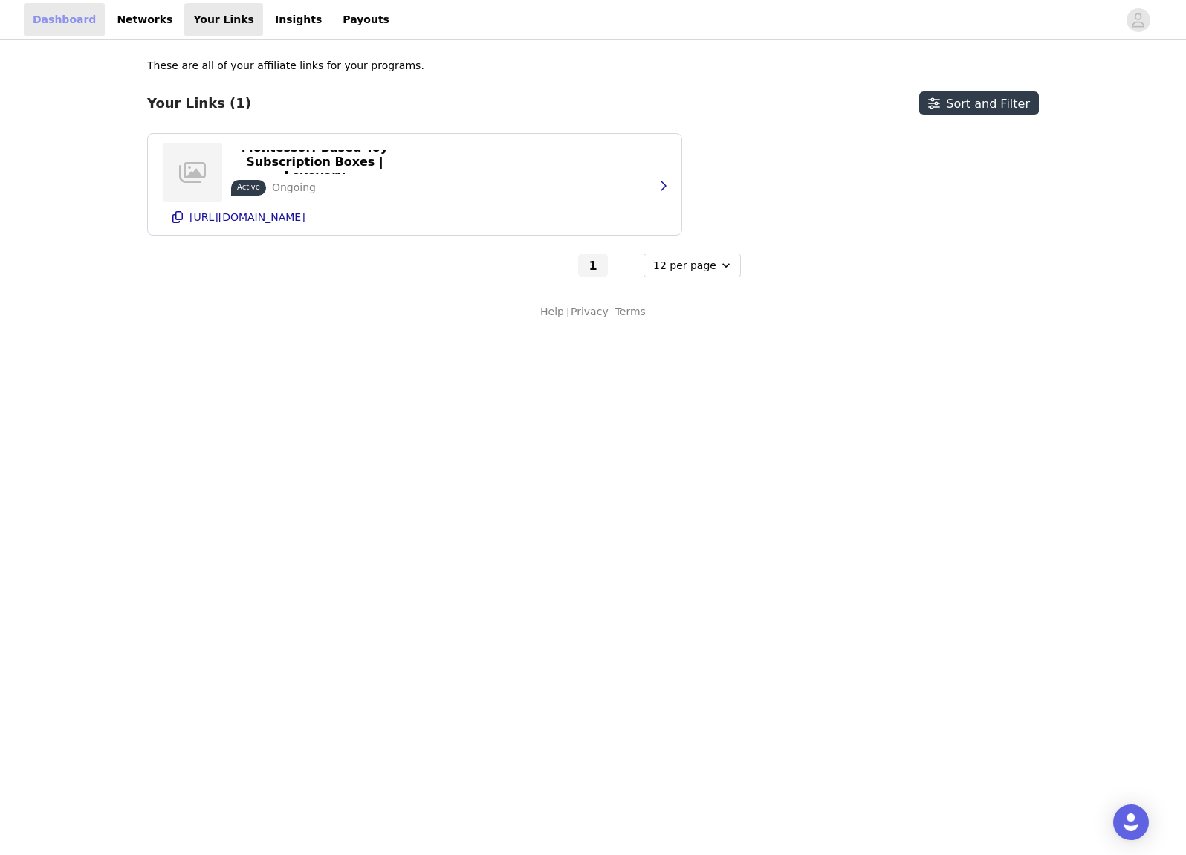
click at [30, 22] on link "Dashboard" at bounding box center [64, 19] width 81 height 33
